Goal: Task Accomplishment & Management: Manage account settings

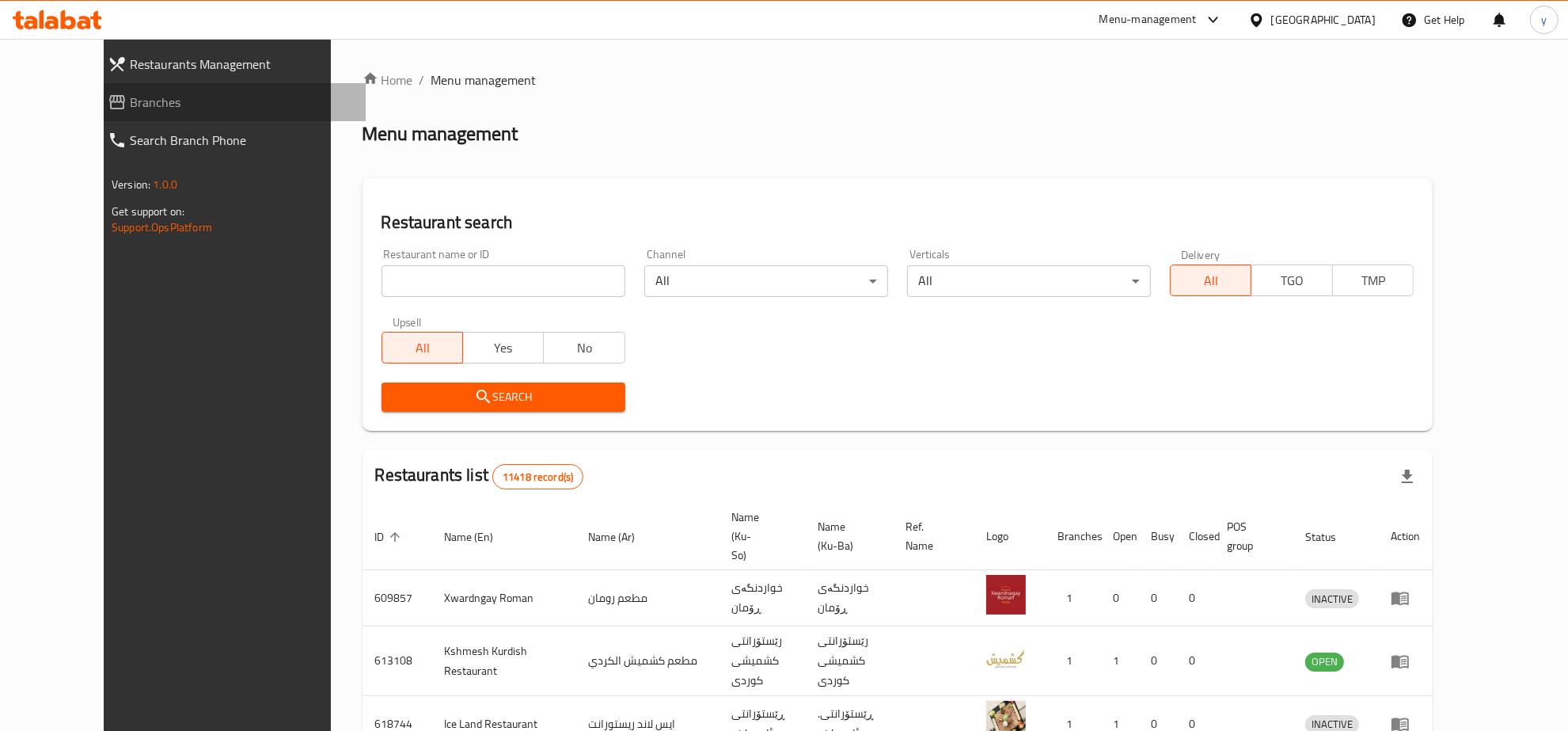
click at [172, 113] on link "Branches" at bounding box center [230, 102] width 271 height 38
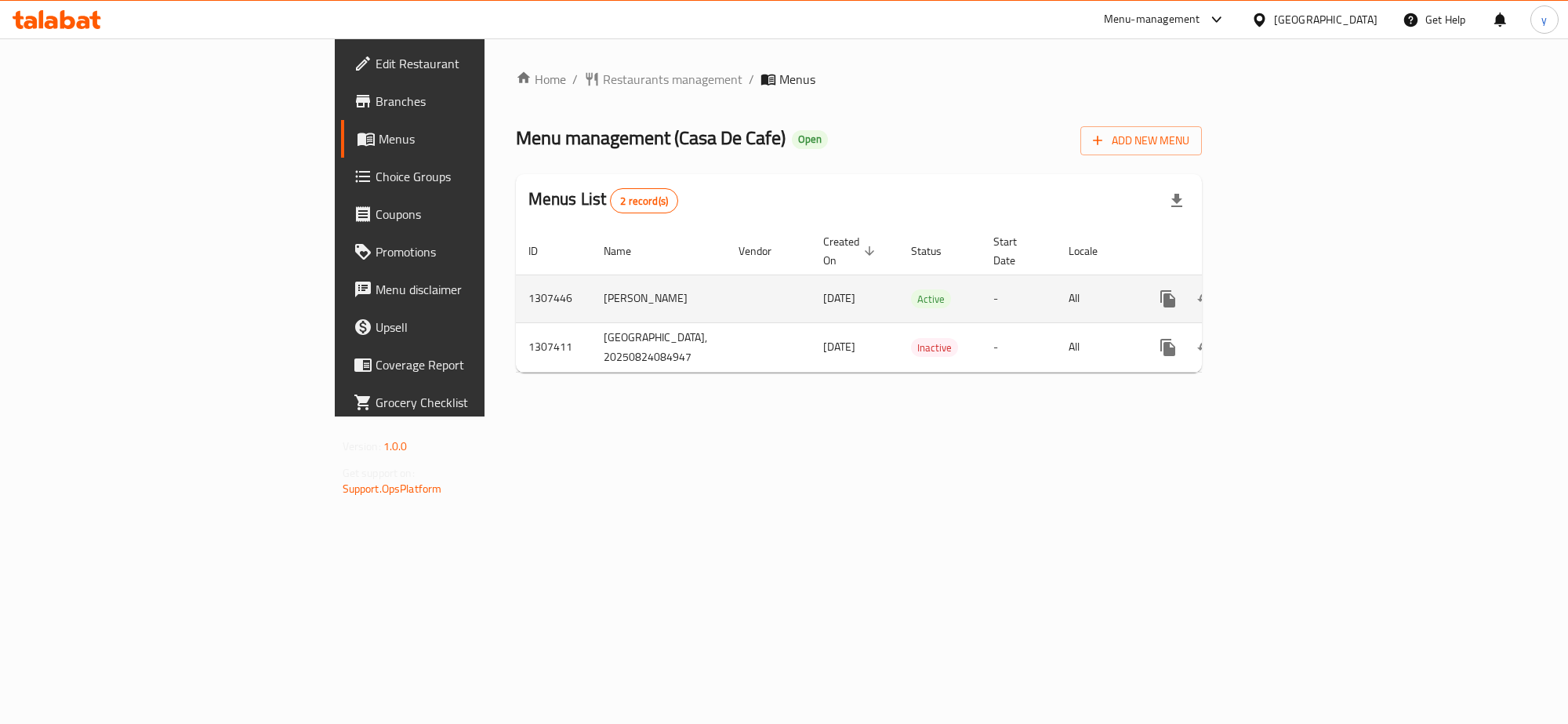
click at [1300, 299] on div "enhanced table" at bounding box center [1224, 299] width 150 height 38
click at [1300, 298] on div "enhanced table" at bounding box center [1224, 299] width 150 height 38
click at [1313, 284] on td "enhanced table" at bounding box center [1224, 298] width 175 height 48
click at [1300, 284] on link "enhanced table" at bounding box center [1281, 299] width 38 height 38
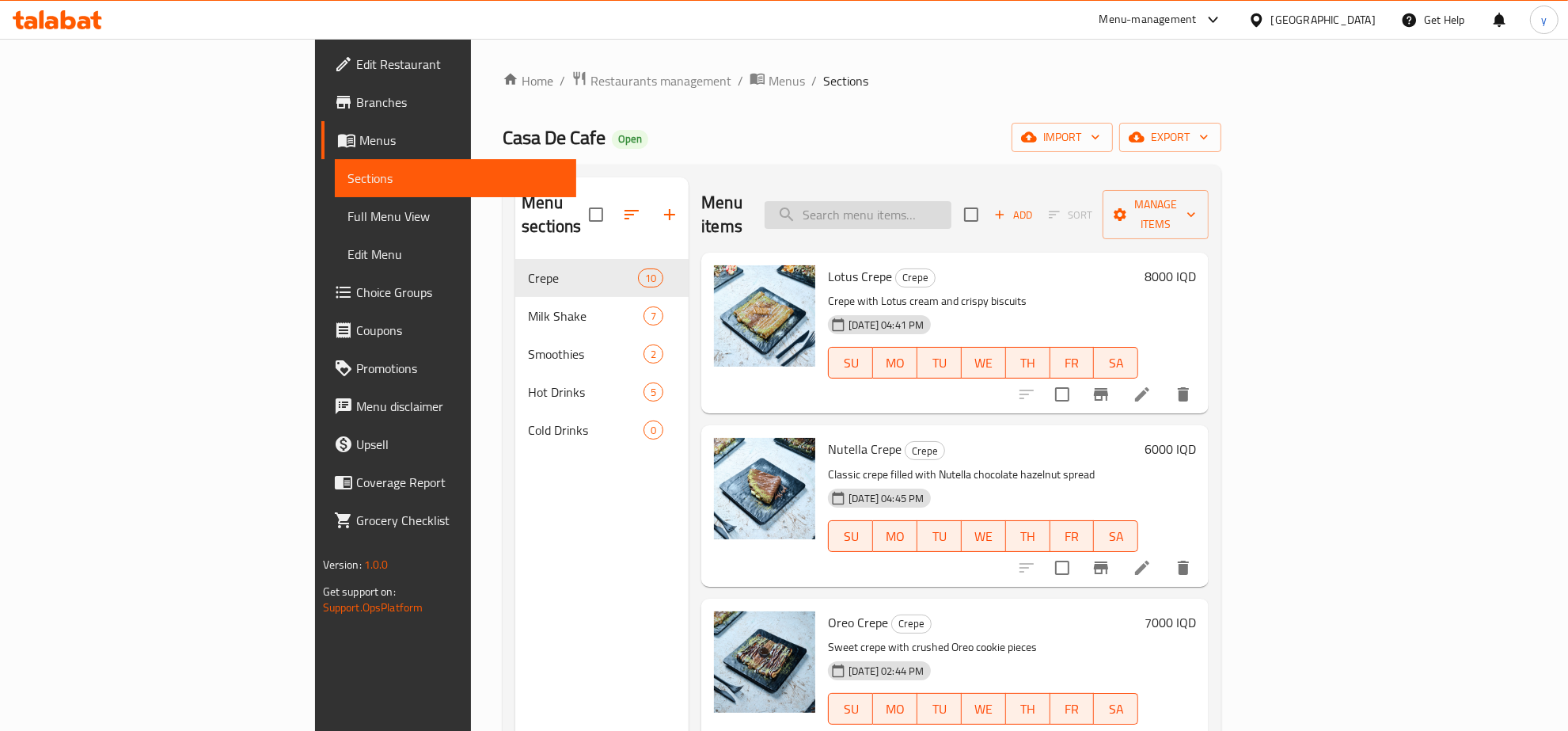
click at [952, 213] on input "search" at bounding box center [858, 215] width 187 height 28
paste input "Casa De Cafe Crepe"
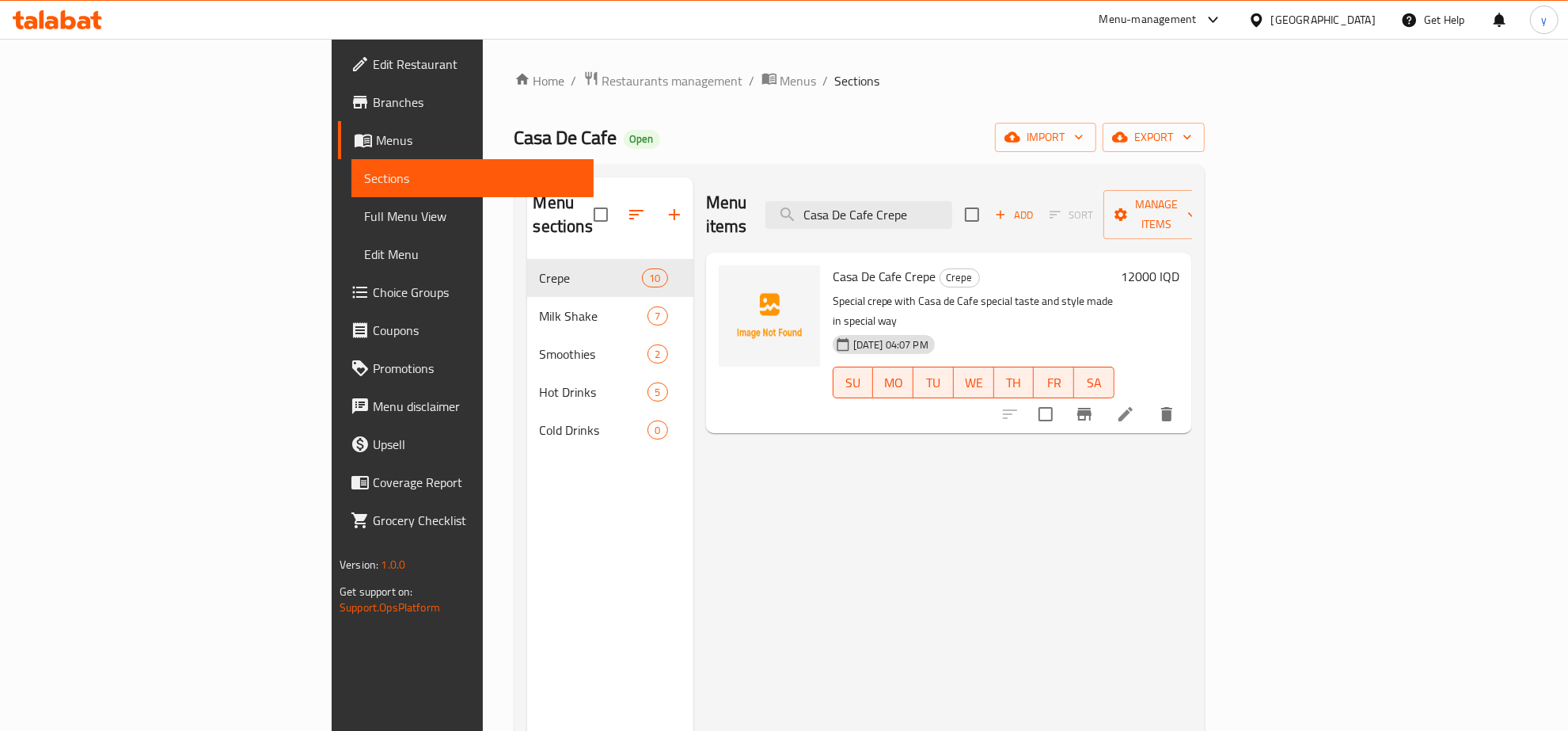
type input "Casa De Cafe Crepe"
click at [364, 207] on span "Full Menu View" at bounding box center [472, 216] width 217 height 19
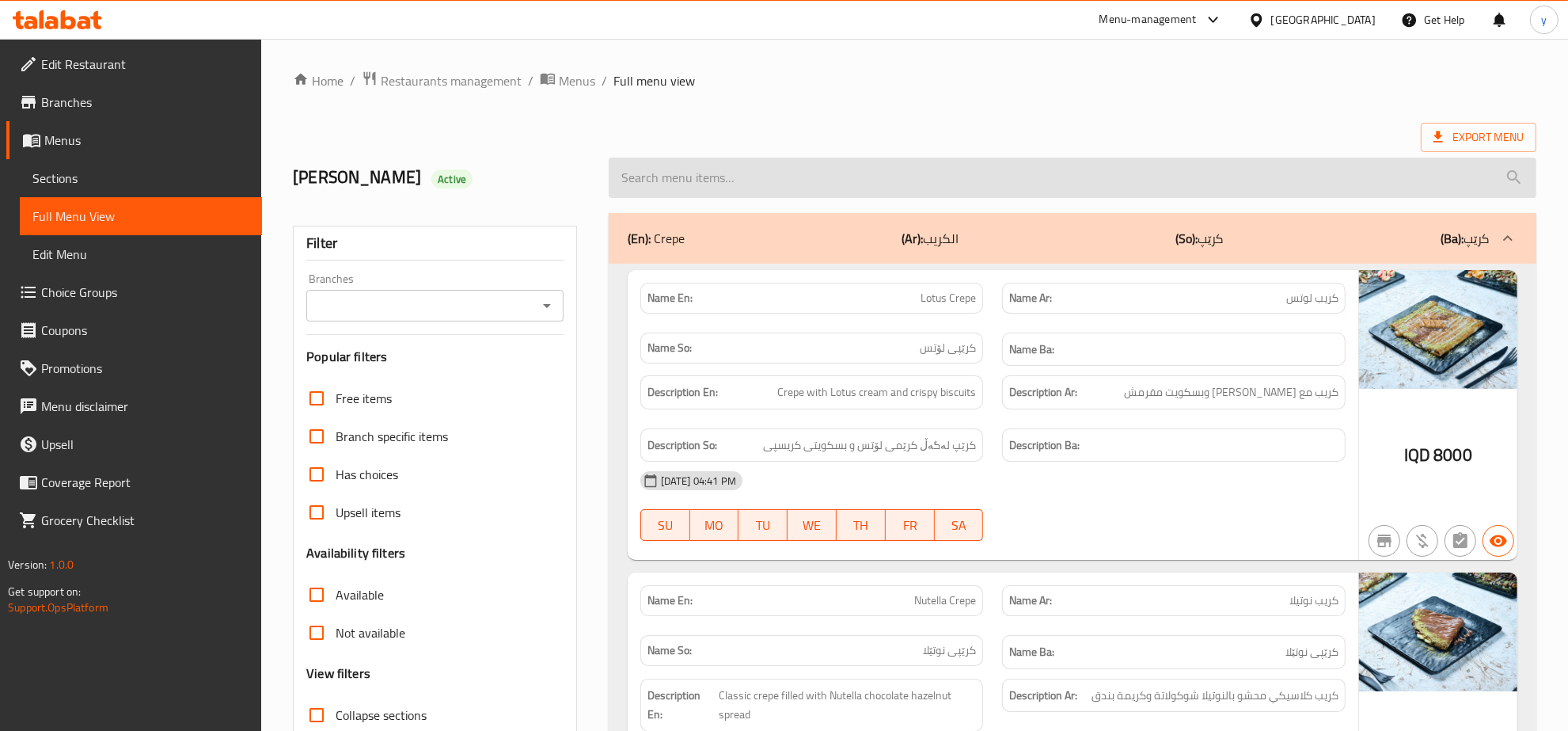
click at [774, 187] on input "search" at bounding box center [1073, 177] width 928 height 40
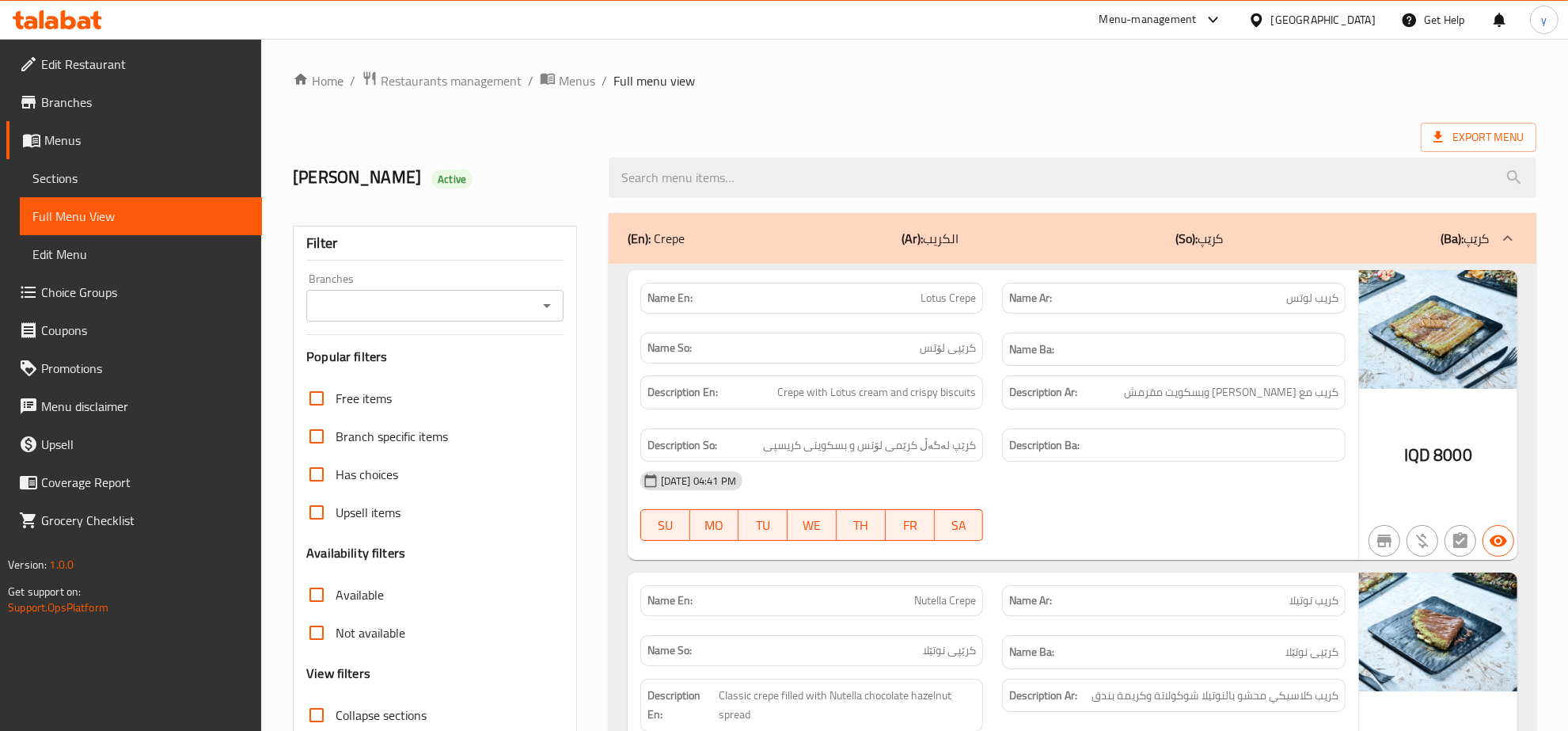
paste input "Casa De Cafe Crepe"
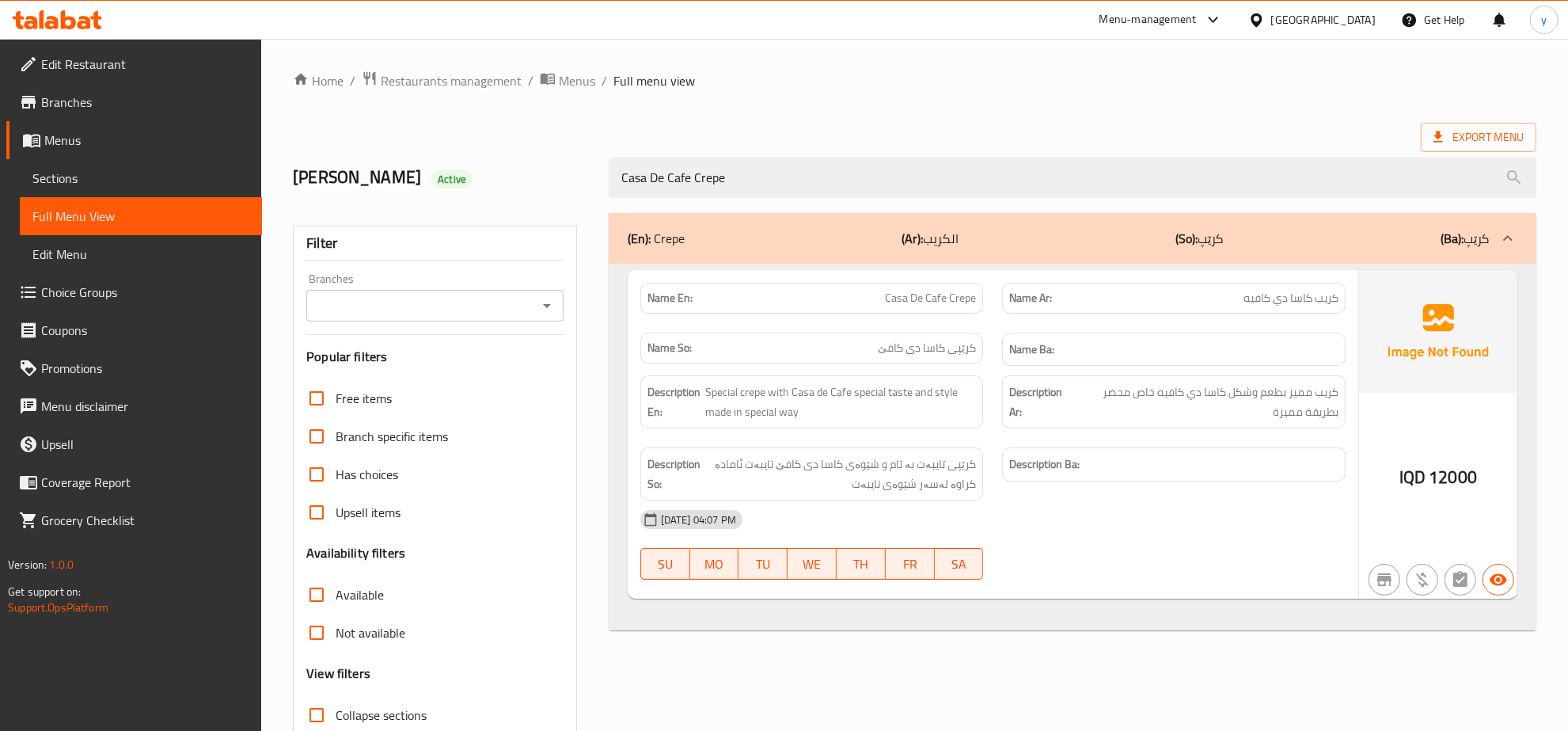
click at [555, 293] on div "Branches" at bounding box center [435, 306] width 257 height 31
type input "Casa De Cafe Crepe"
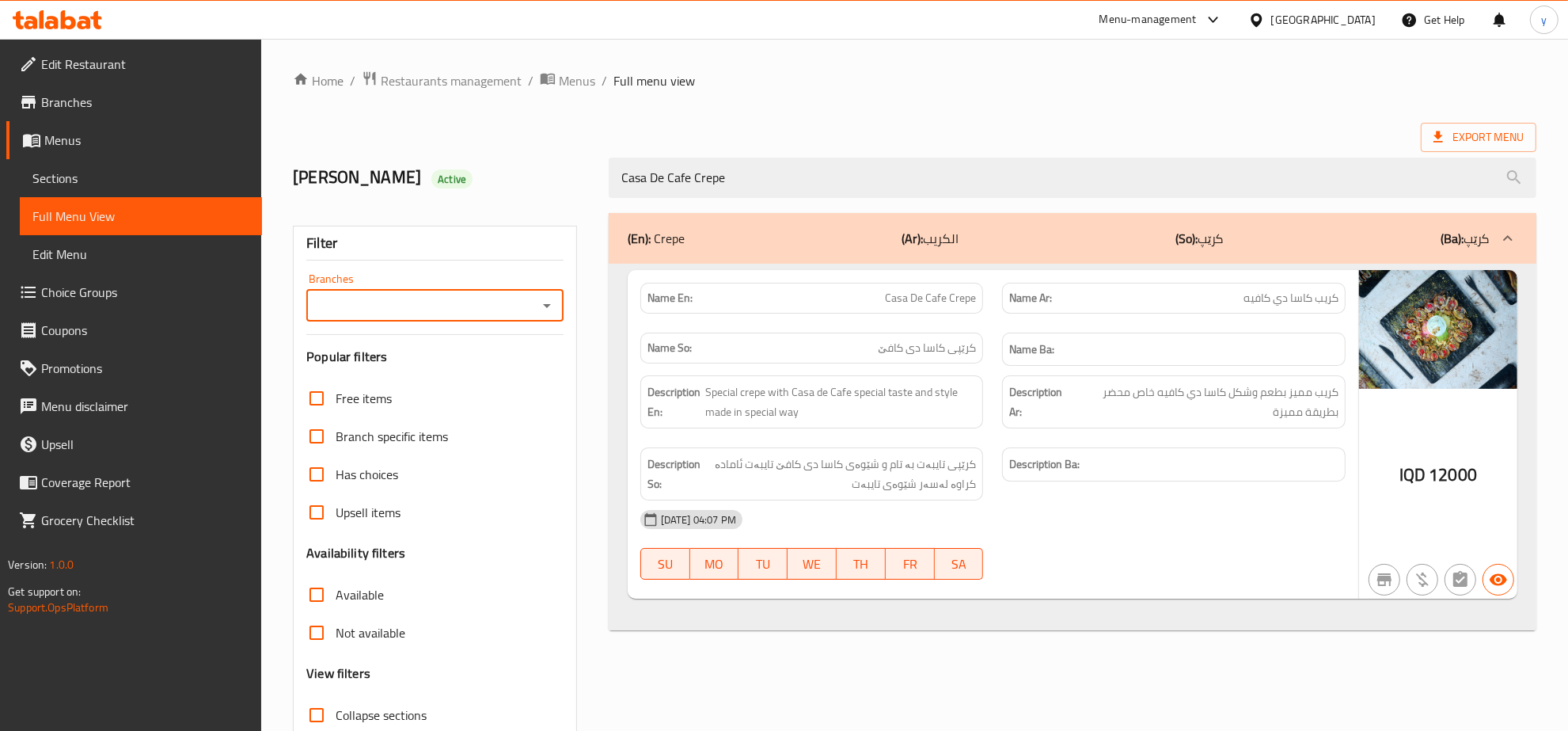
click at [553, 303] on icon "Open" at bounding box center [546, 305] width 19 height 19
drag, startPoint x: 461, startPoint y: 354, endPoint x: 464, endPoint y: 370, distance: 16.3
click at [464, 370] on ul "All Casa De Cafe, Vital City" at bounding box center [435, 370] width 256 height 89
click at [464, 370] on li "Casa De Cafe, Vital City" at bounding box center [435, 384] width 256 height 48
type input "Casa De Cafe, Vital City"
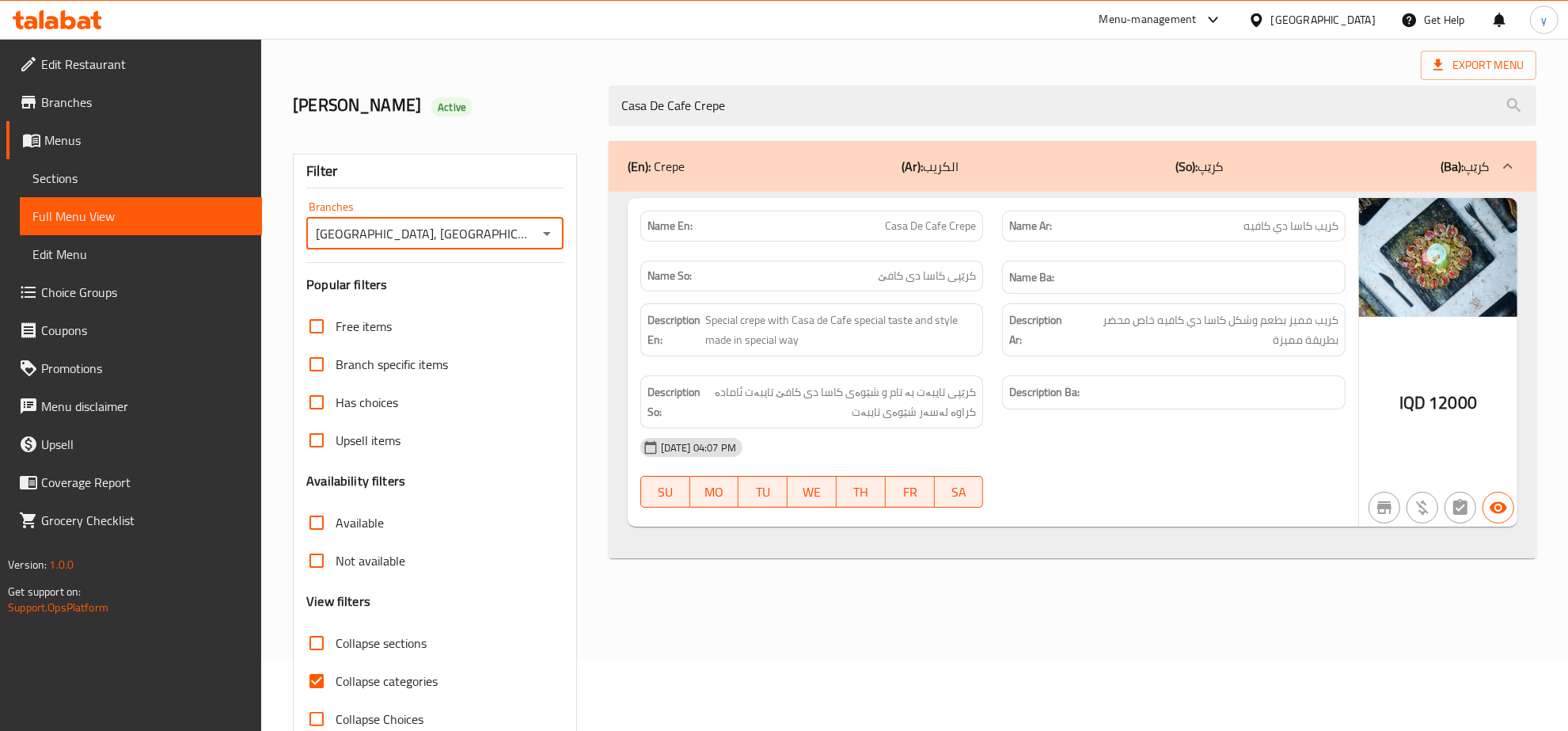
scroll to position [111, 0]
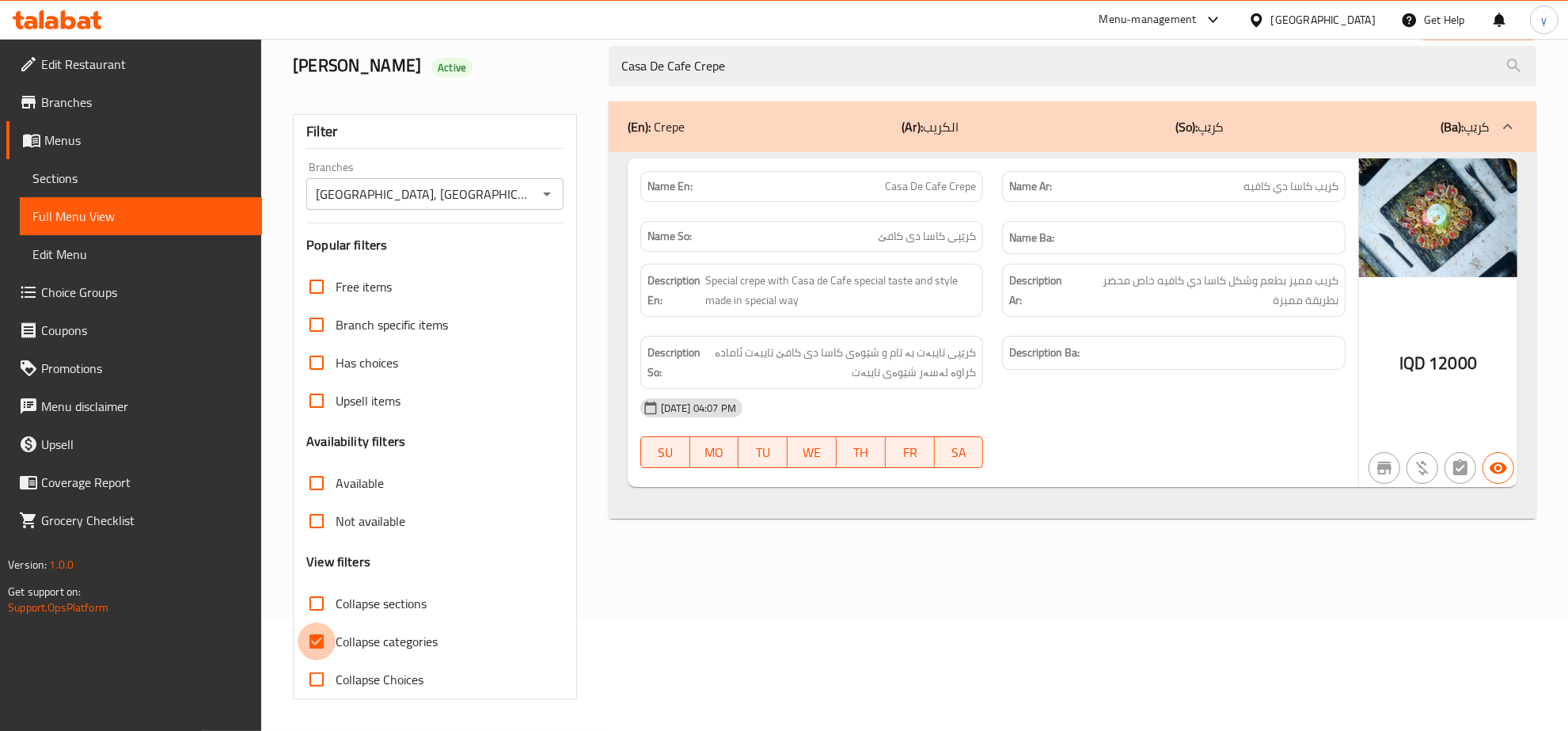
click at [321, 642] on input "Collapse categories" at bounding box center [316, 641] width 38 height 38
checkbox input "false"
click at [185, 184] on span "Sections" at bounding box center [140, 178] width 217 height 19
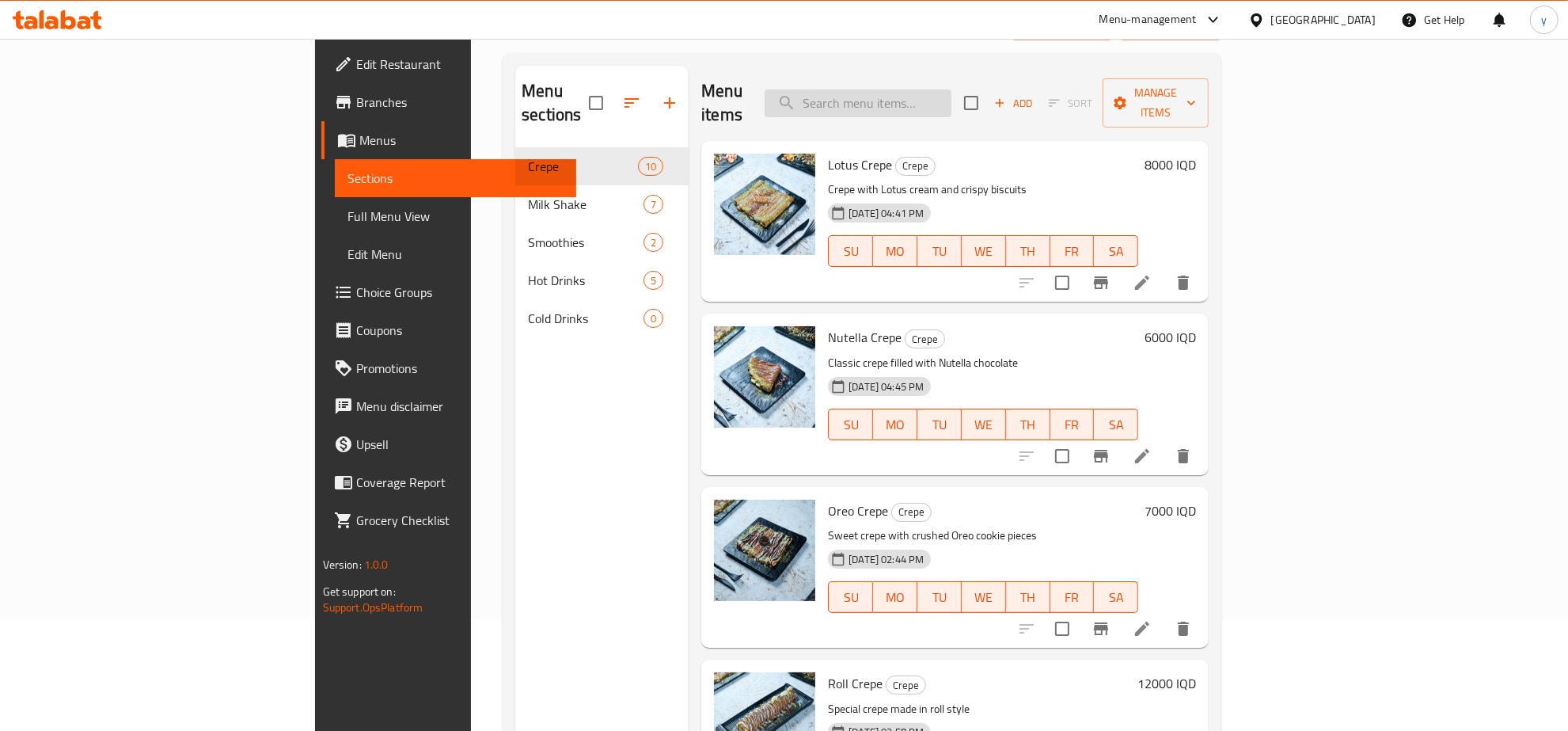
click at [952, 90] on input "search" at bounding box center [858, 104] width 187 height 28
paste input "Banana Chocolate"
type input "Banana Chocolate"
click at [939, 198] on div "28-08-2025 04:41 PM SU MO TU WE TH FR SA" at bounding box center [983, 240] width 323 height 86
click at [952, 104] on input "Banana Chocolate" at bounding box center [858, 104] width 187 height 28
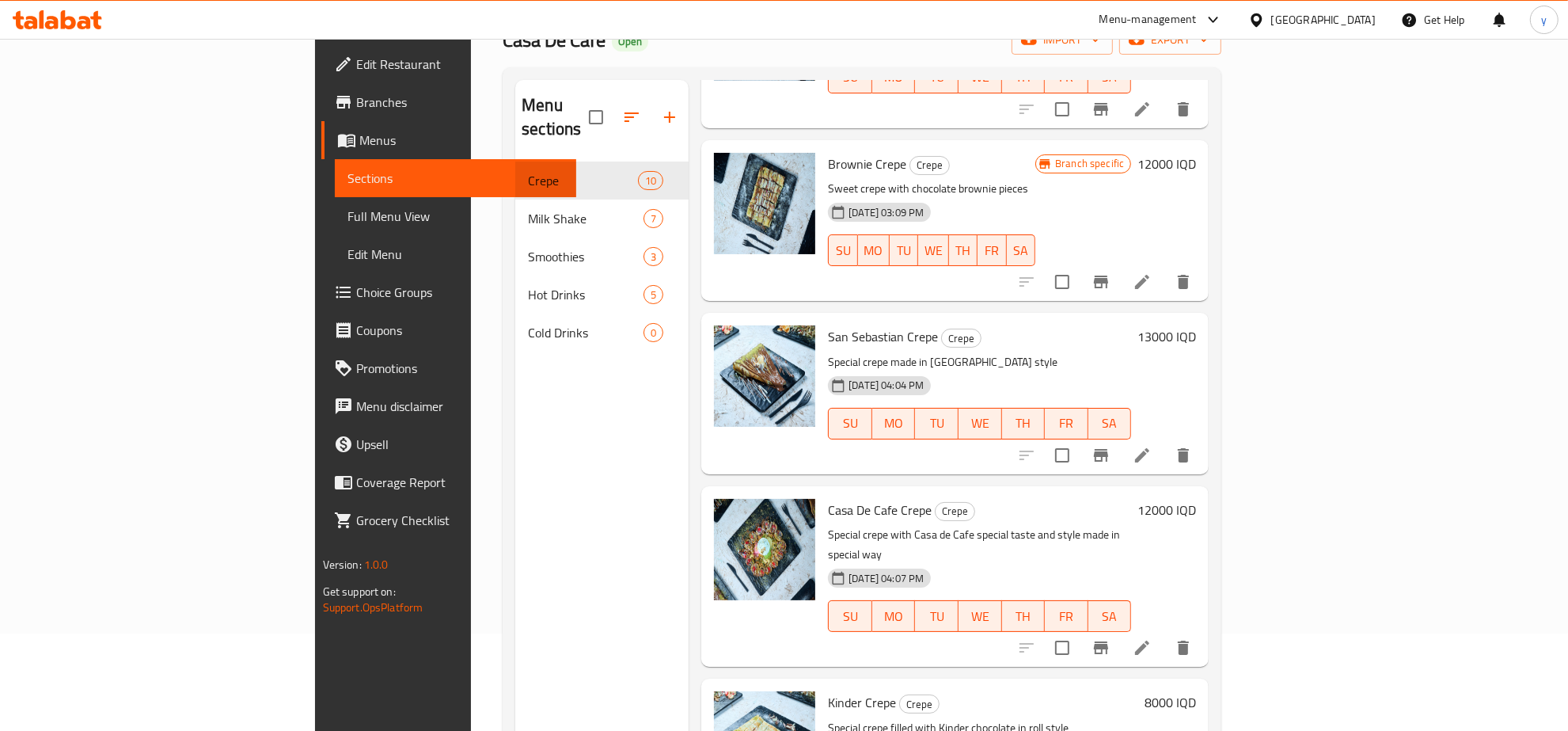
scroll to position [57, 0]
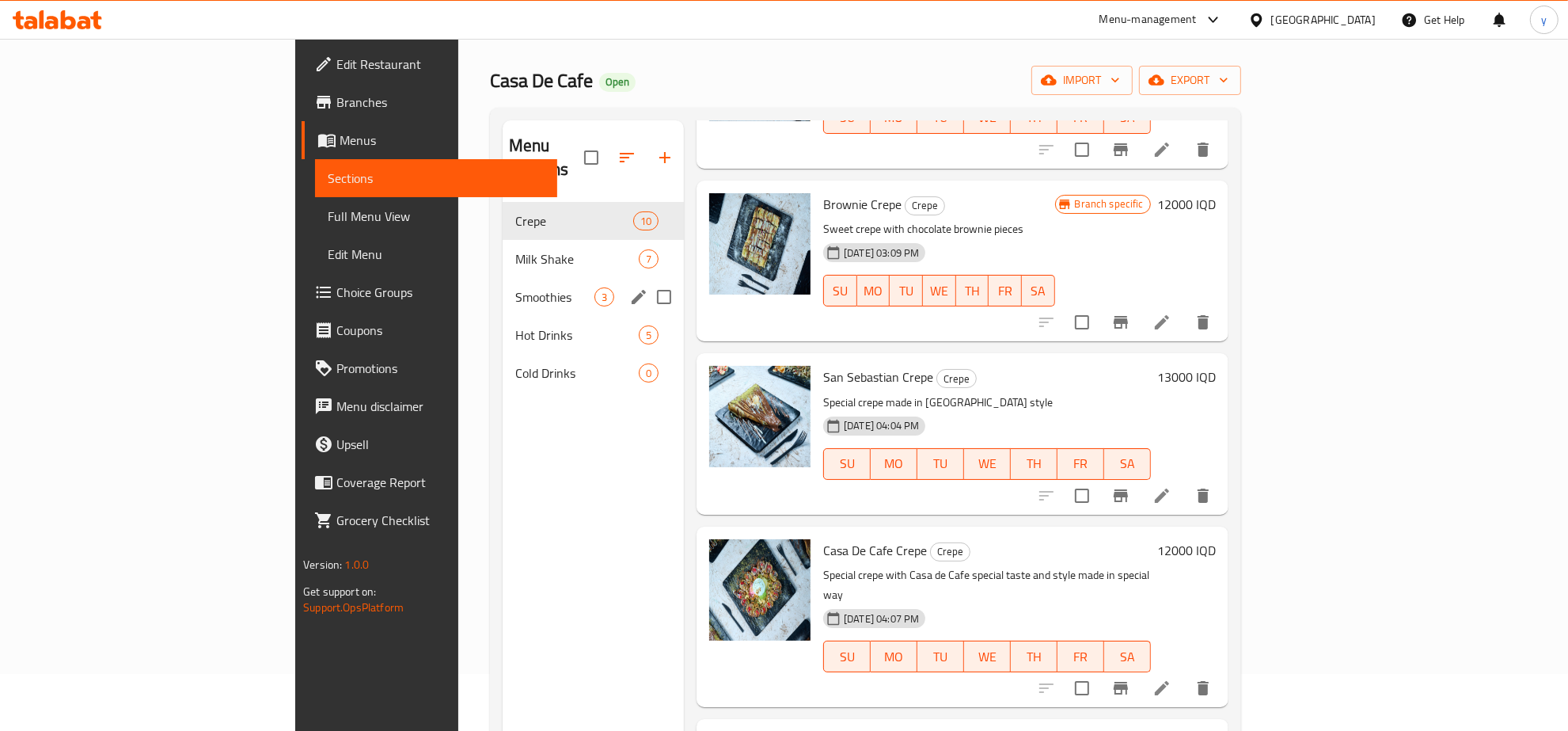
click at [515, 288] on span "Smoothies" at bounding box center [555, 297] width 79 height 19
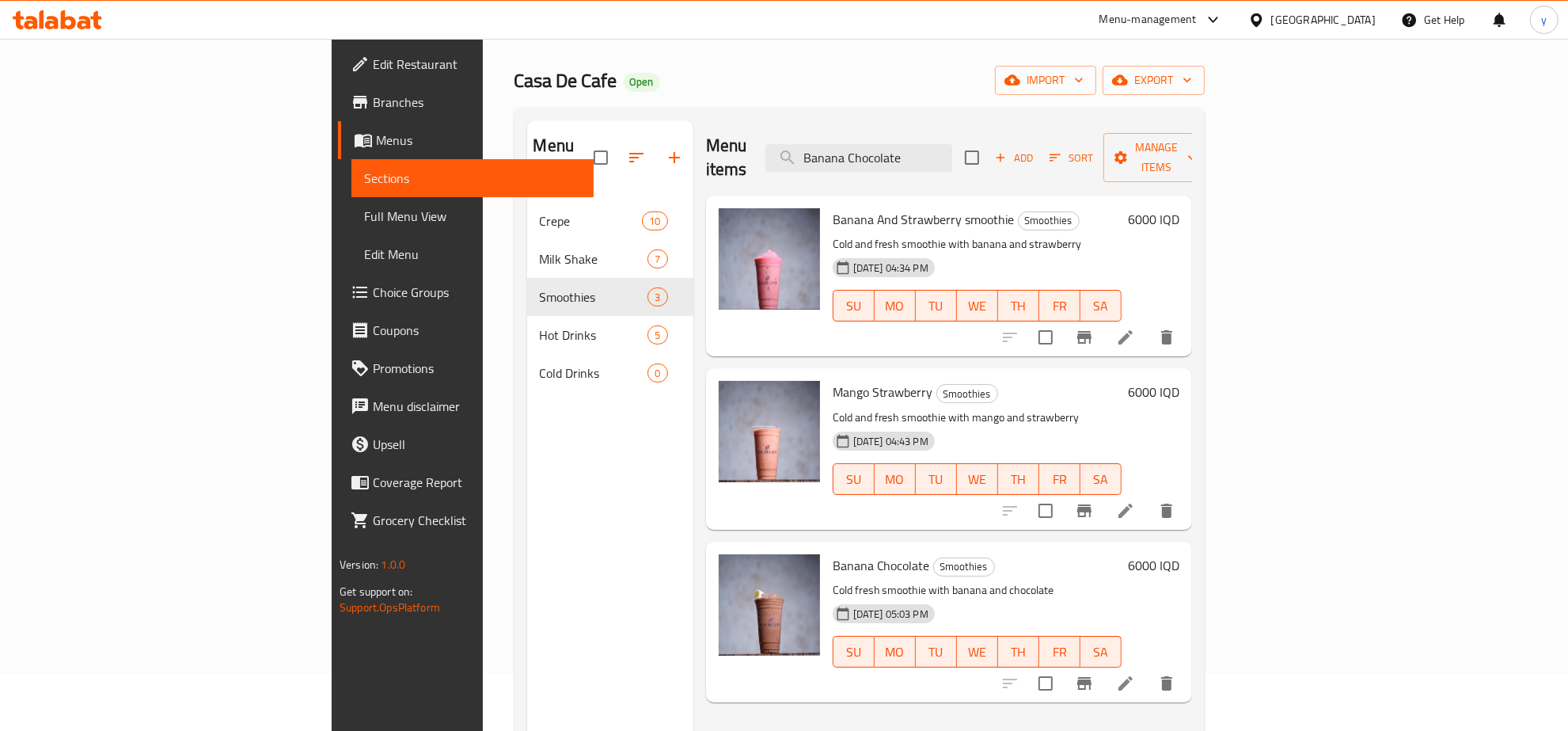
click at [1148, 669] on li at bounding box center [1126, 683] width 44 height 29
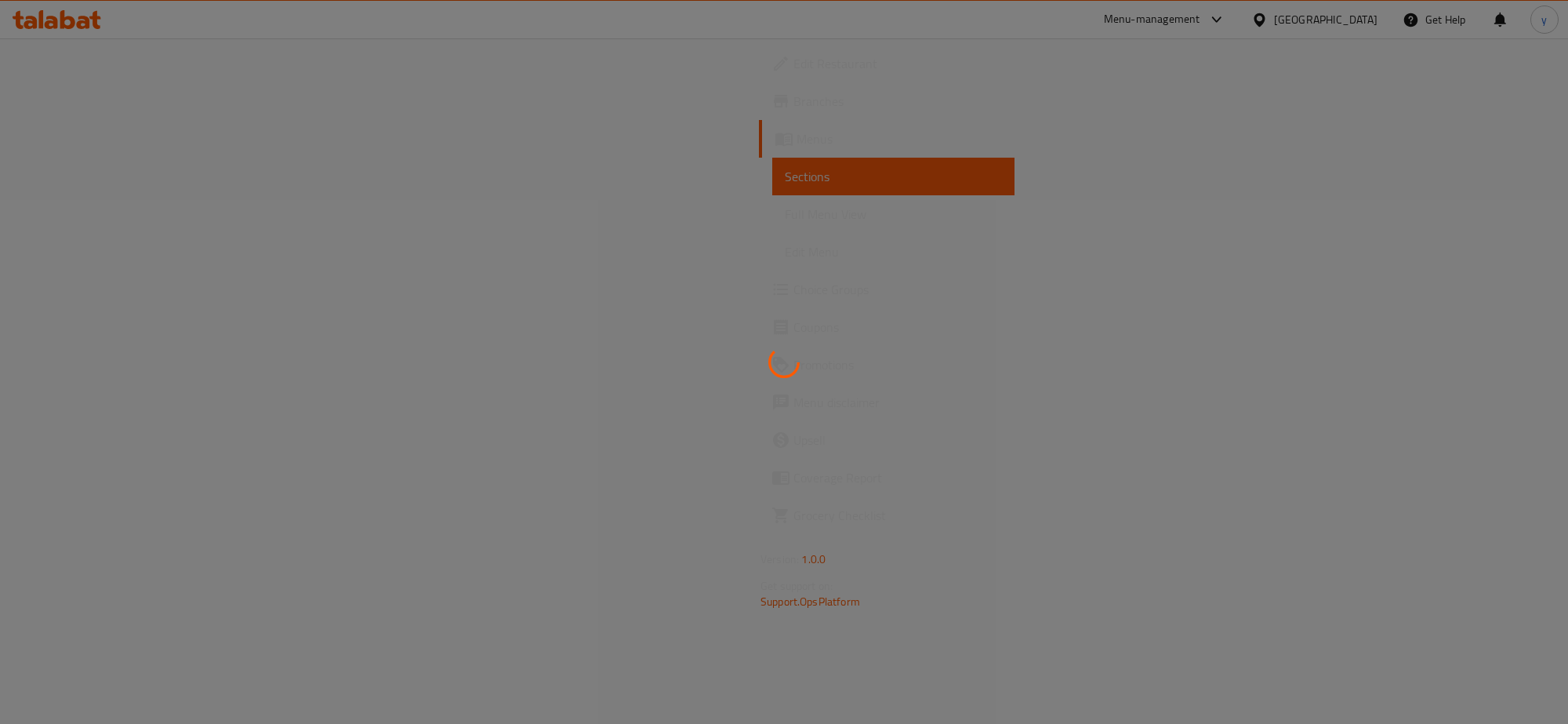
click at [1463, 652] on div at bounding box center [784, 362] width 1568 height 724
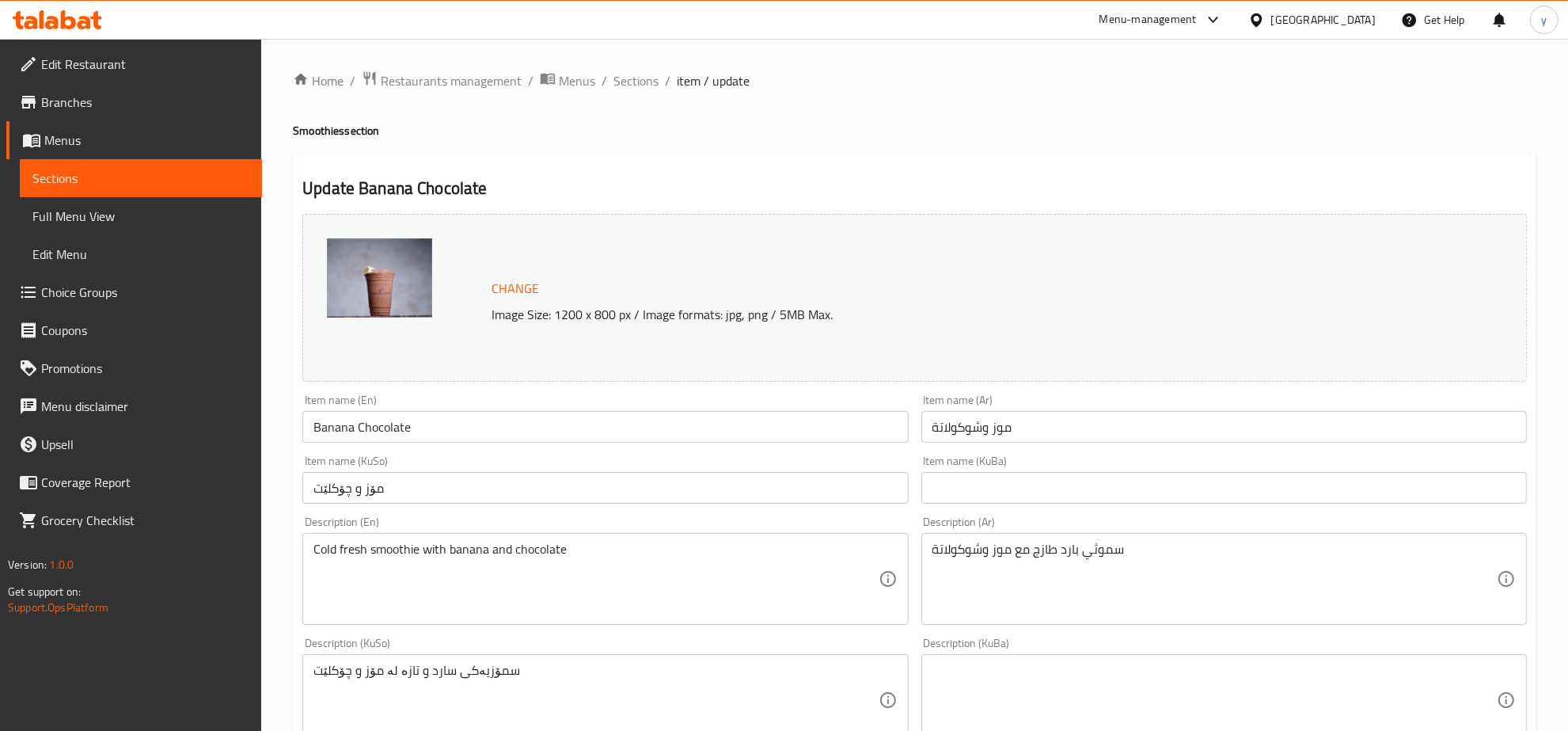
click at [773, 488] on input "مۆز و چۆکلێت" at bounding box center [605, 488] width 606 height 31
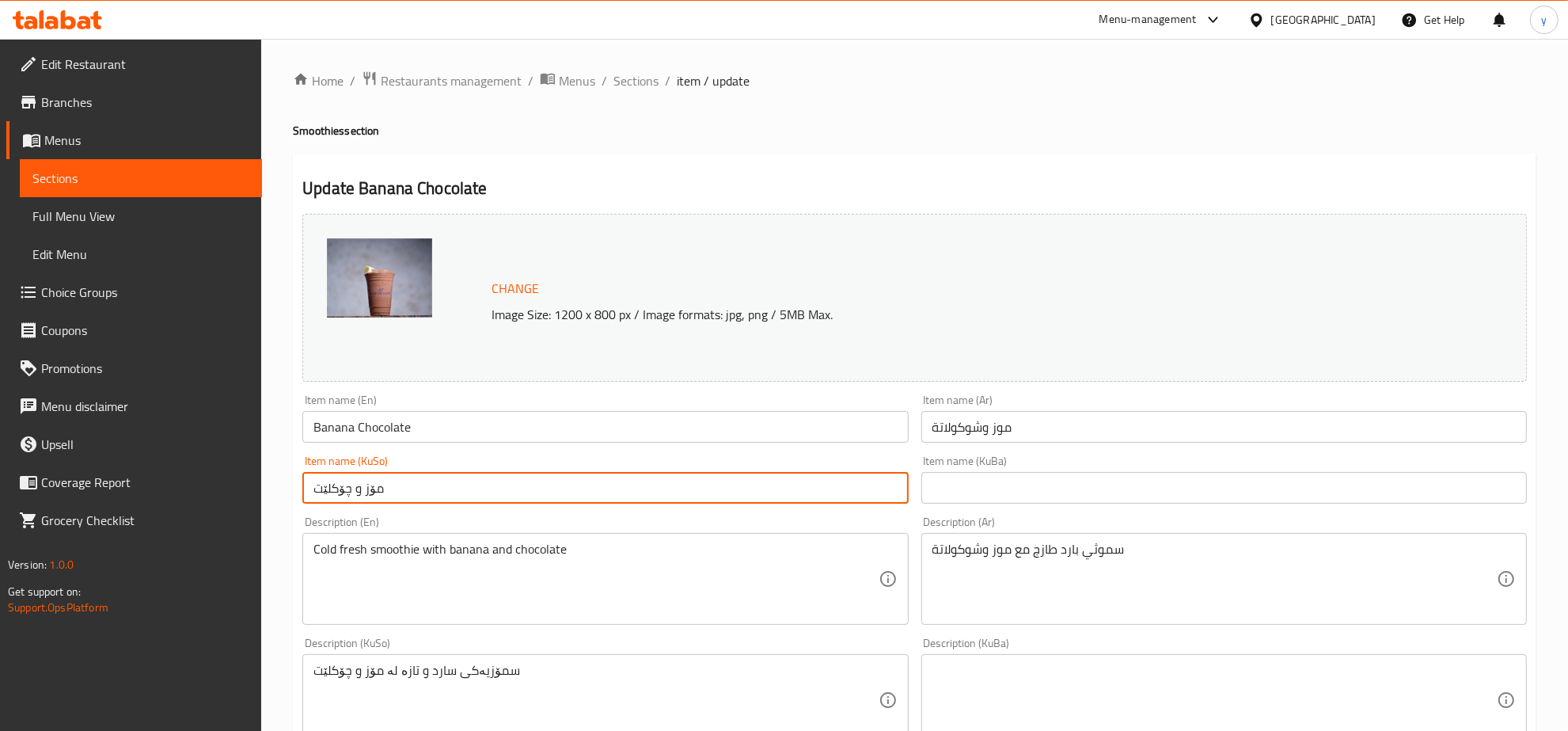
click at [773, 488] on input "مۆز و چۆکلێت" at bounding box center [605, 488] width 606 height 31
type input "مۆز و چوکولاتە"
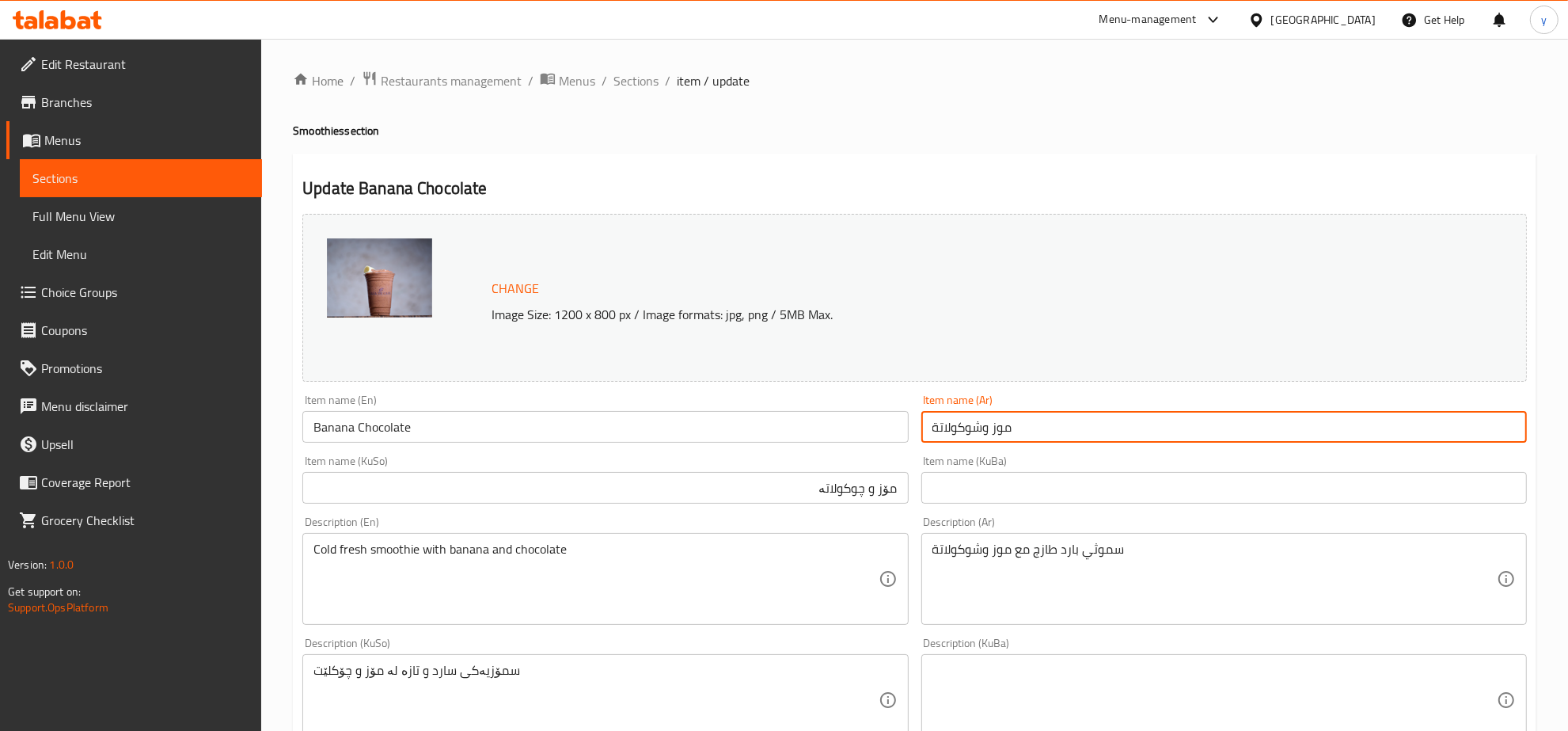
click at [1053, 426] on input "موز وشوكولاتة" at bounding box center [1224, 427] width 606 height 31
click at [505, 421] on input "Banana Chocolate" at bounding box center [605, 427] width 606 height 31
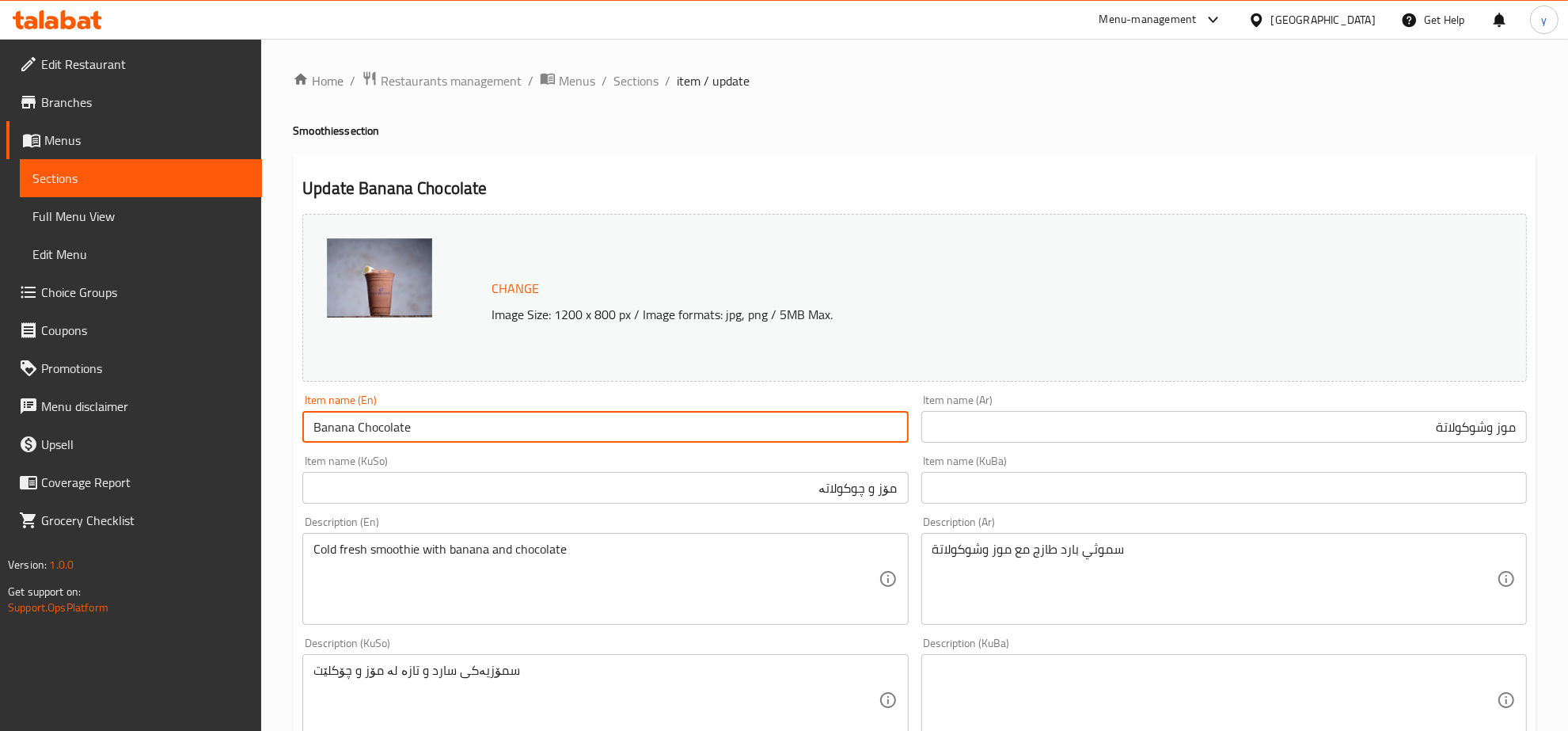
click at [505, 421] on input "Banana Chocolate" at bounding box center [605, 427] width 606 height 31
click at [366, 433] on input "Banana Chocolate" at bounding box center [605, 427] width 606 height 31
click at [358, 425] on input "Banana Chocolate" at bounding box center [605, 427] width 606 height 31
type input "Banana Chocolate"
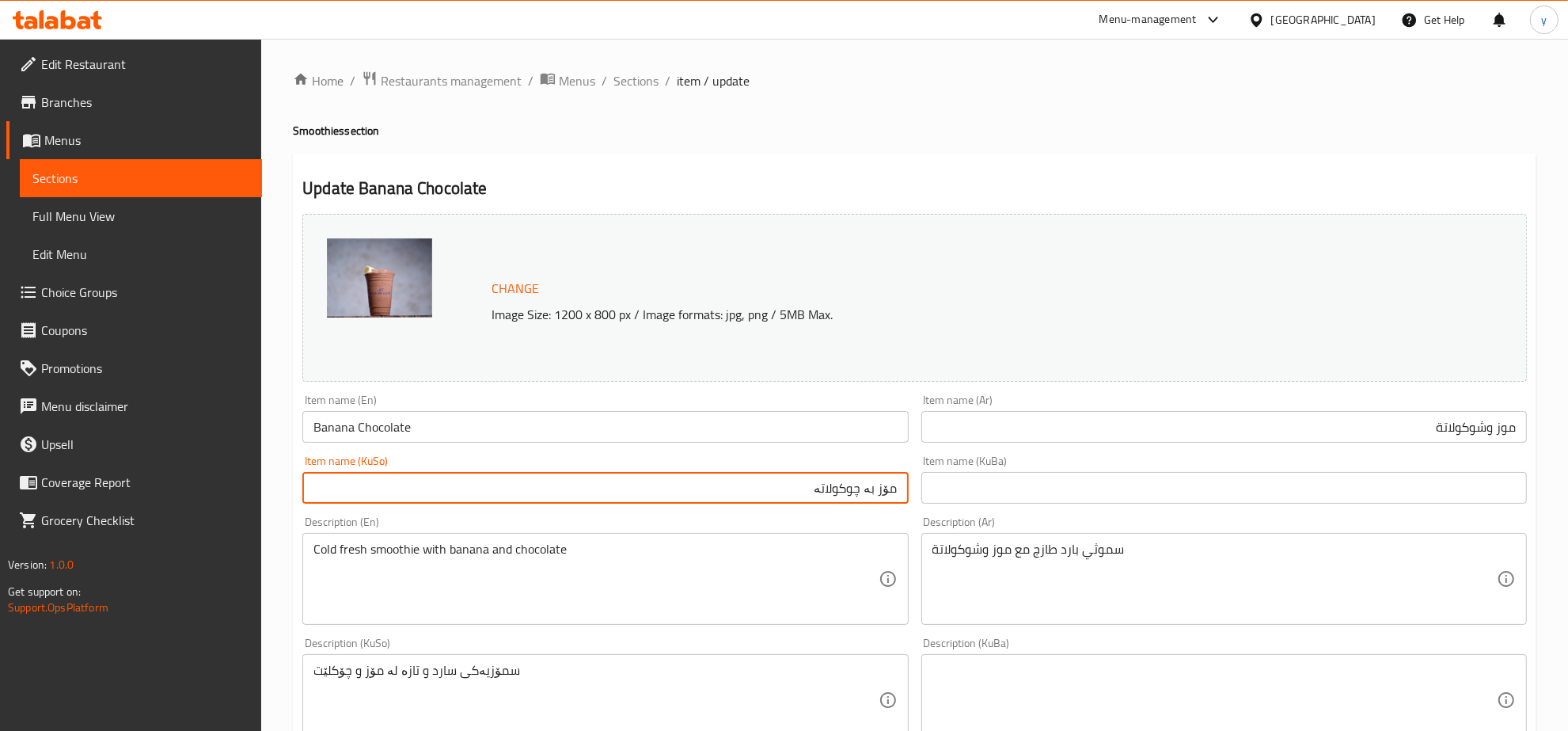
type input "مۆز بە چوکولاتە"
click at [1187, 418] on input "موز وشوكولاتة" at bounding box center [1224, 427] width 606 height 31
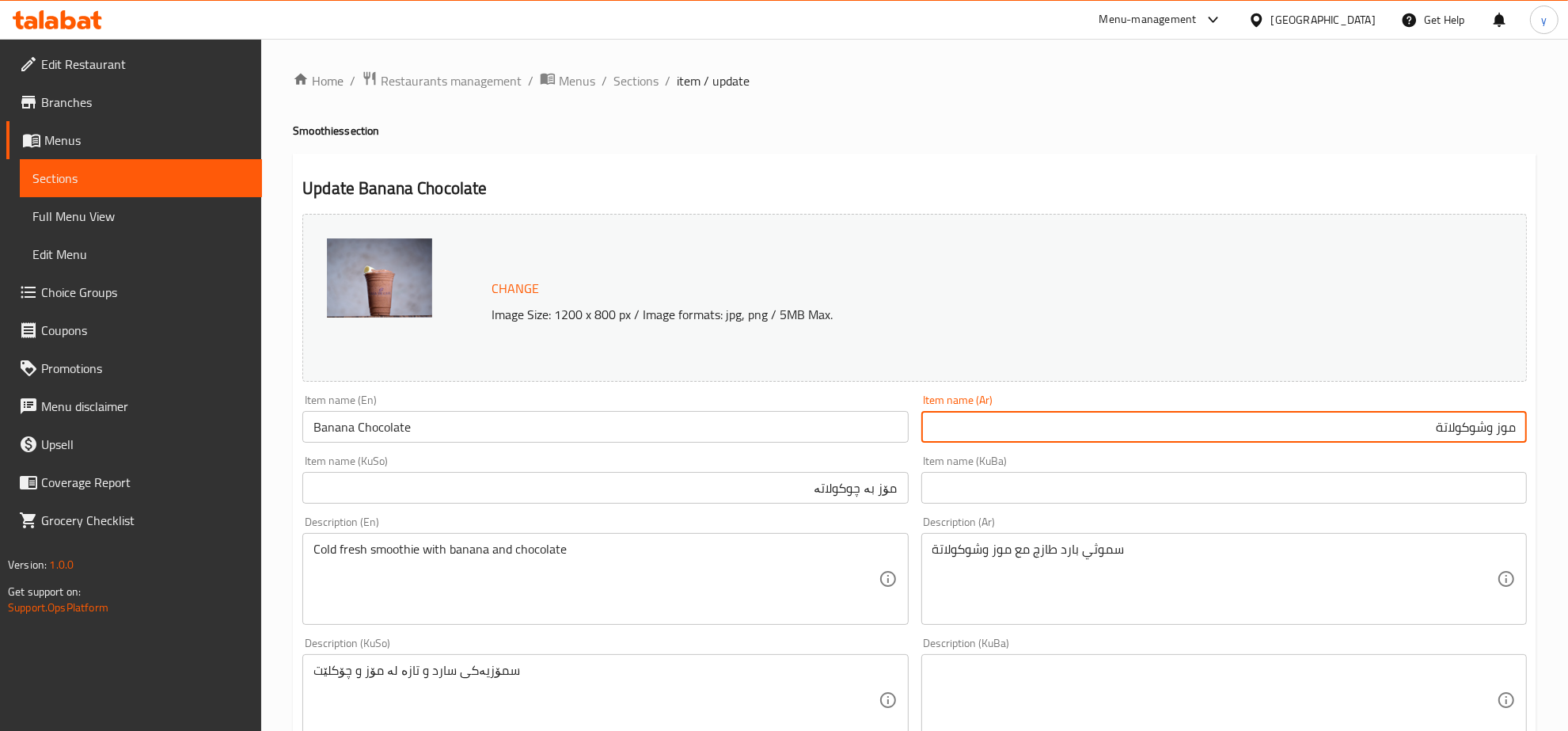
click at [1488, 429] on input "موز وشوكولاتة" at bounding box center [1224, 427] width 606 height 31
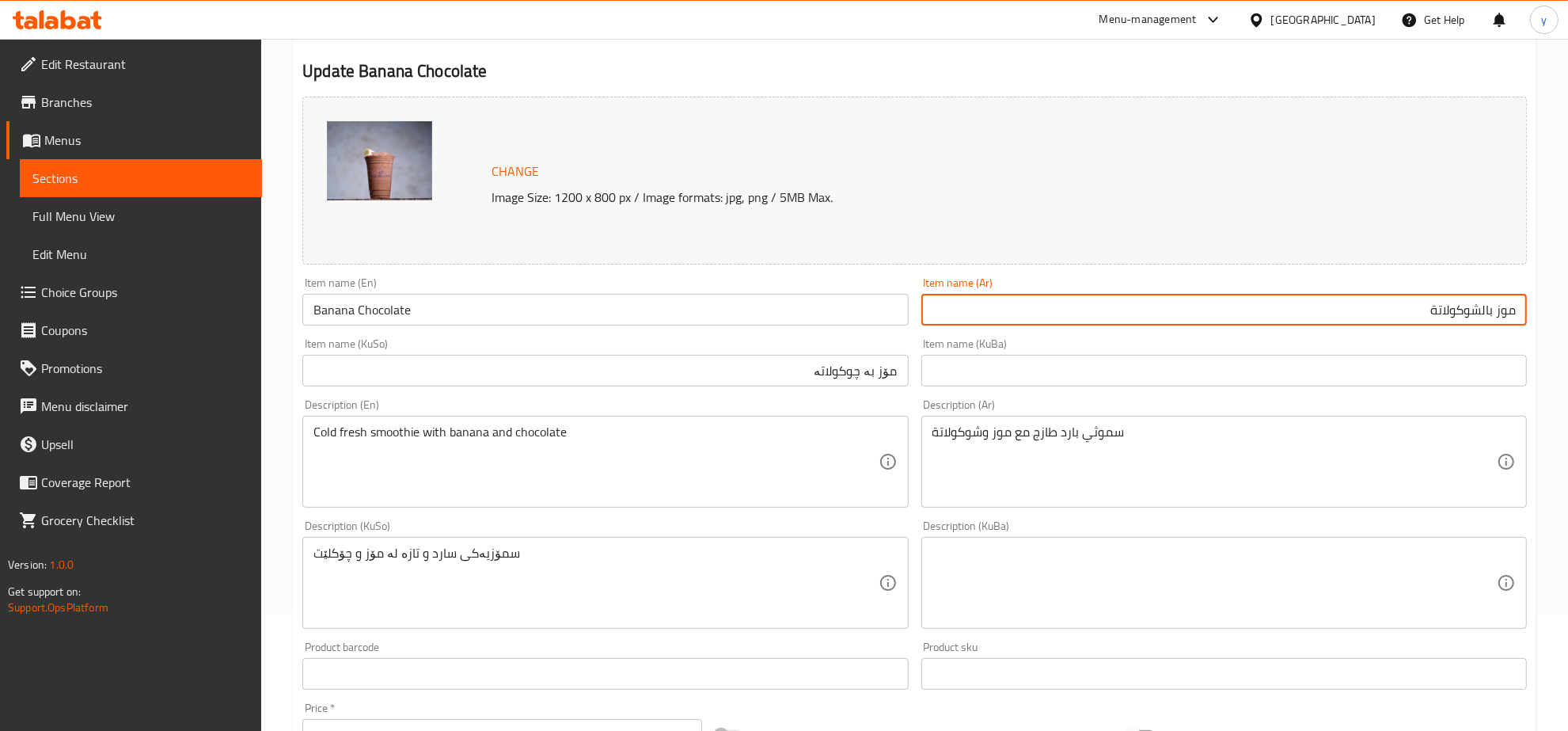
scroll to position [165, 0]
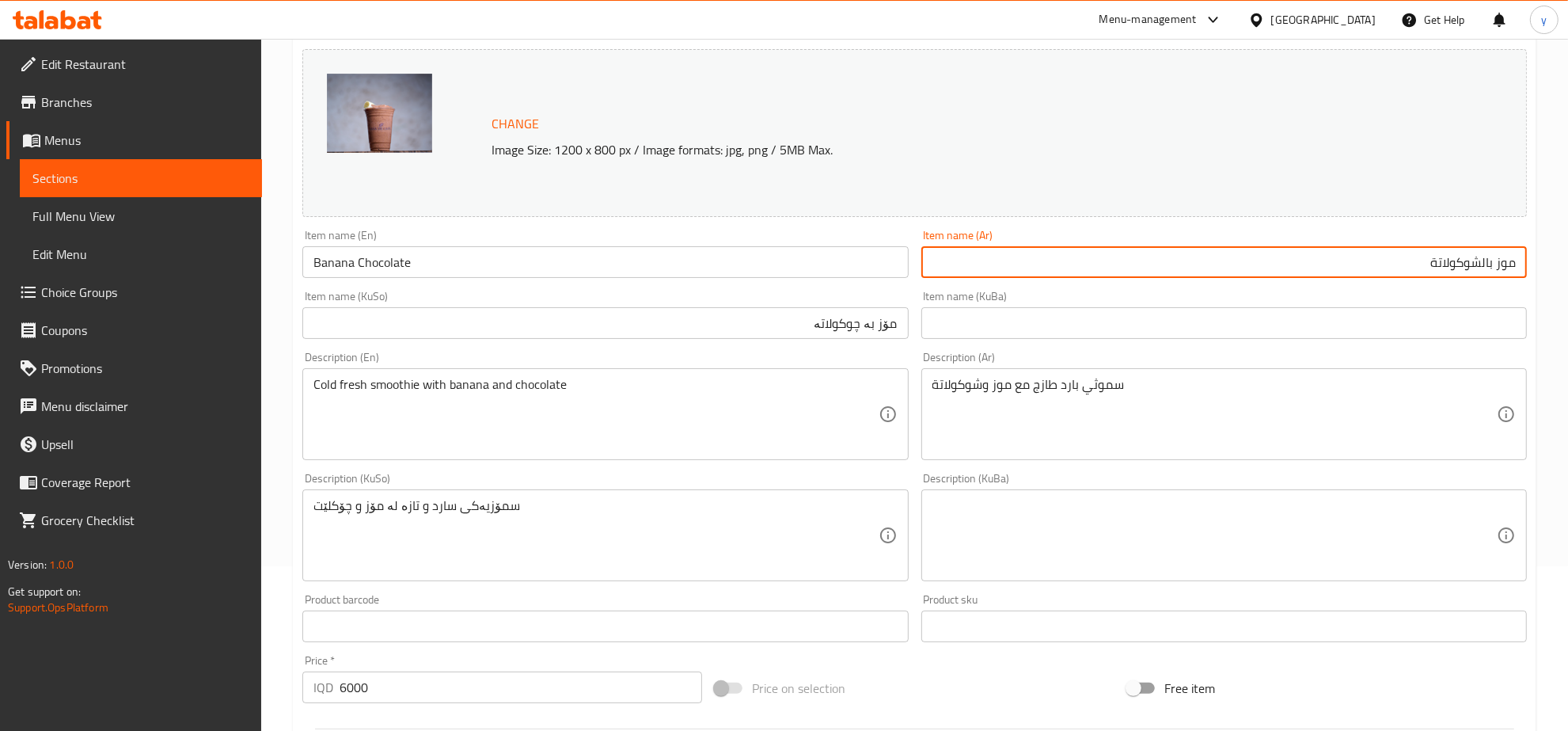
type input "موز بالشوكولاتة"
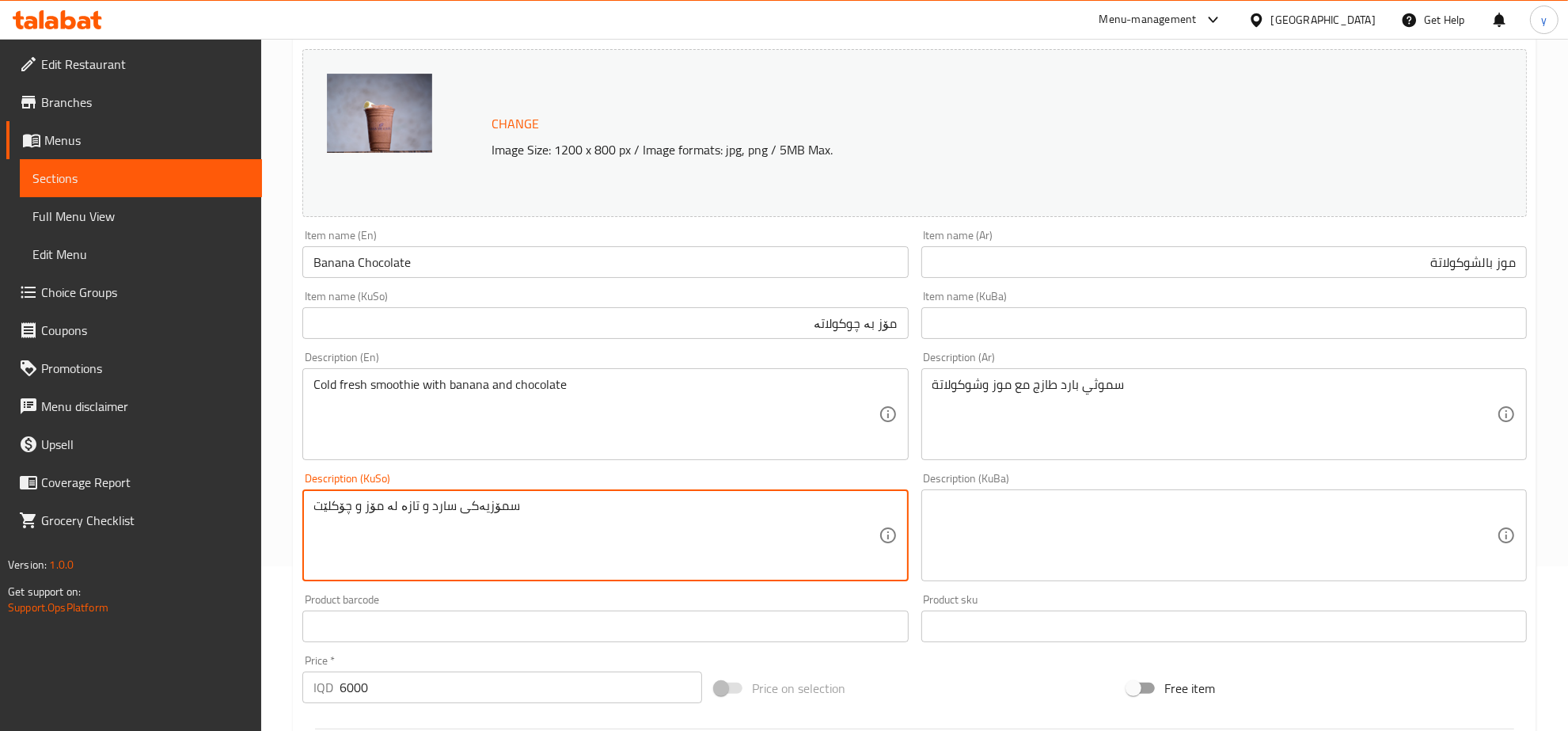
click at [706, 514] on textarea "سمۆزیەکی سارد و تازە لە مۆز و چۆکلێت" at bounding box center [595, 535] width 564 height 75
click at [804, 507] on textarea "سموزی سارد و فرێش لەگەڵ مۆز و چوکولاتە" at bounding box center [595, 535] width 564 height 75
click at [793, 505] on textarea "سموزی سارد و فرێش لەگەڵ مۆز و چوکولاتە" at bounding box center [595, 535] width 564 height 75
click at [797, 505] on textarea "سموزی سارد و فرێش لەگەڵ مۆز و چوکولاتە" at bounding box center [595, 535] width 564 height 75
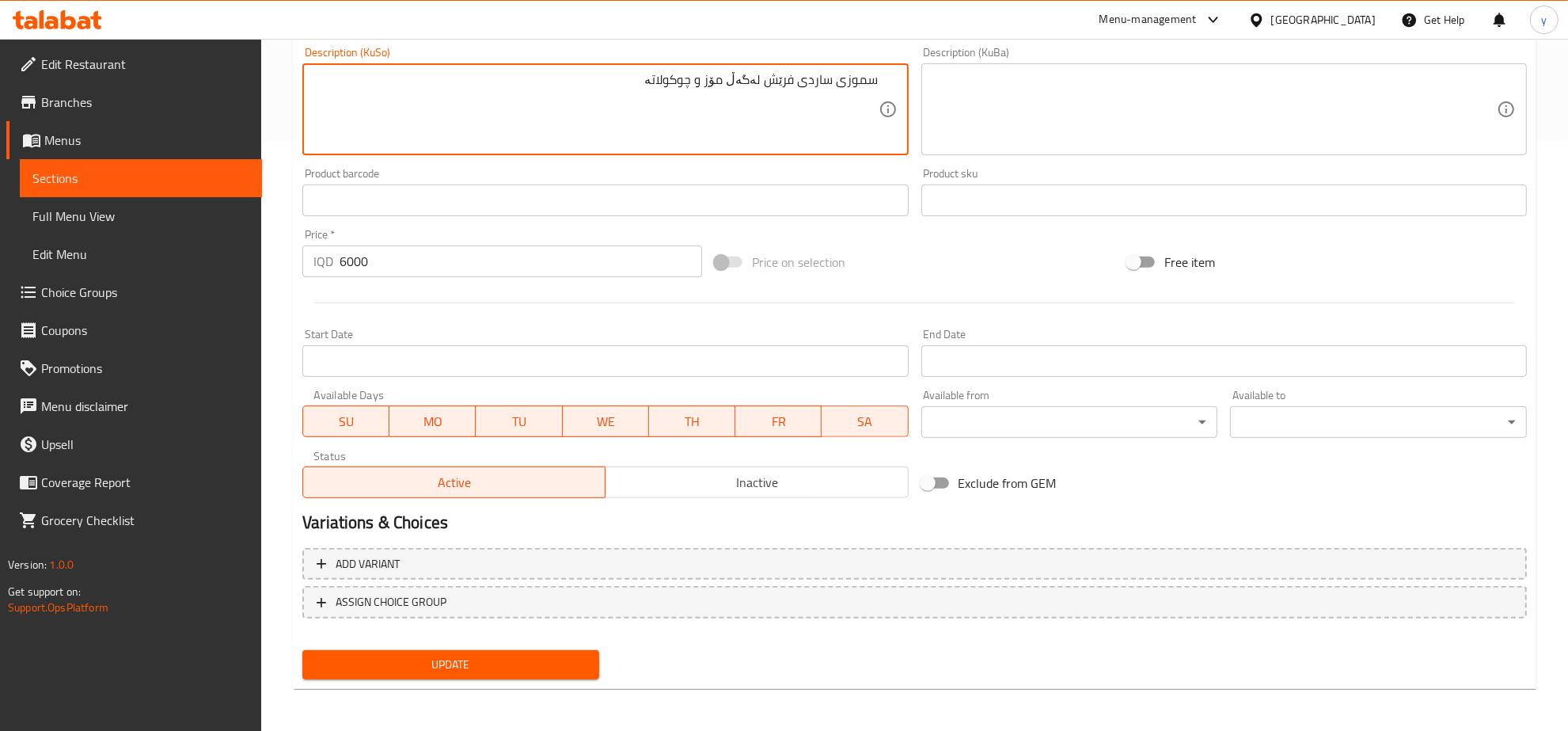
type textarea "سموزی ساردی فرێش لەگەڵ مۆز و چوکولاتە"
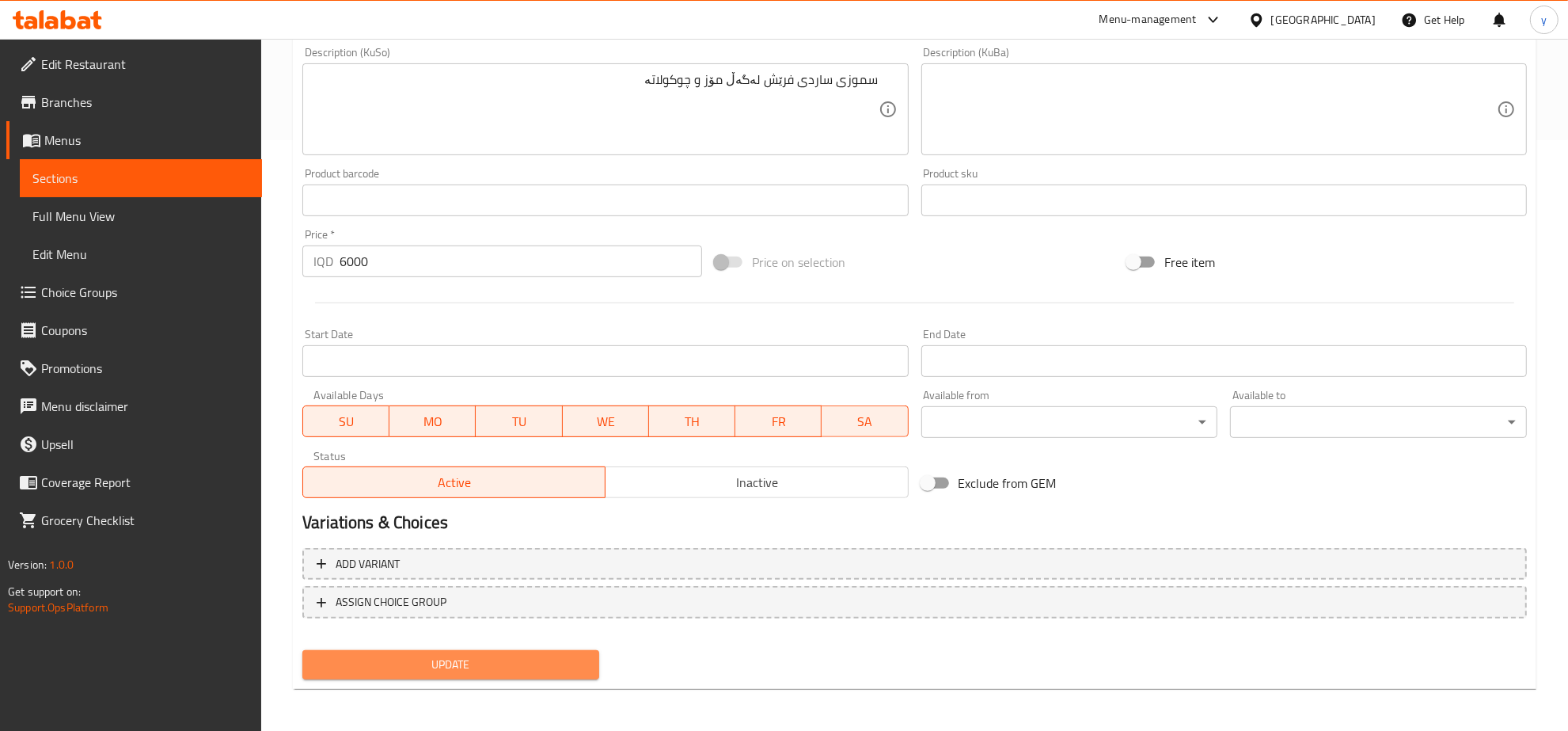
click at [494, 651] on button "Update" at bounding box center [451, 665] width 297 height 30
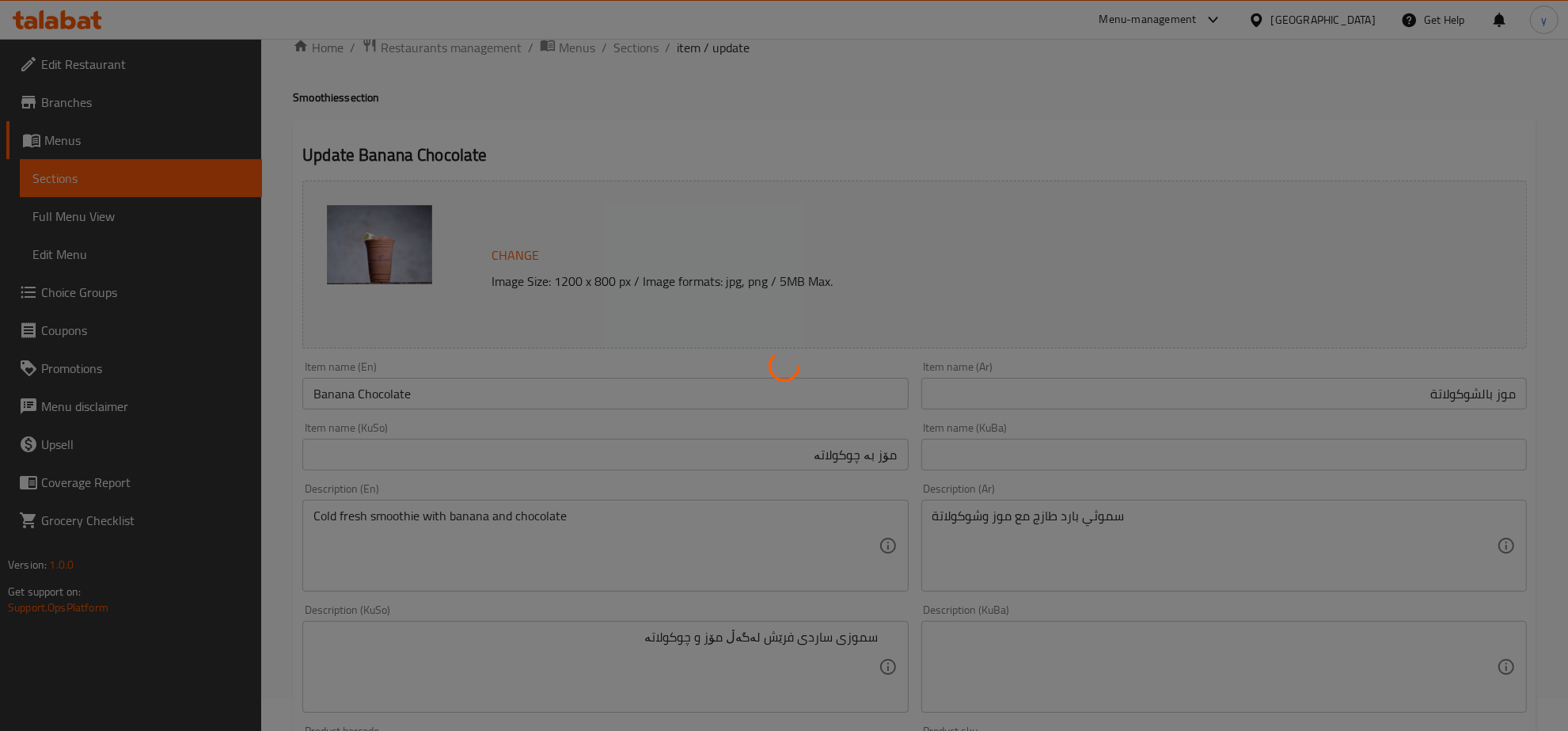
scroll to position [0, 0]
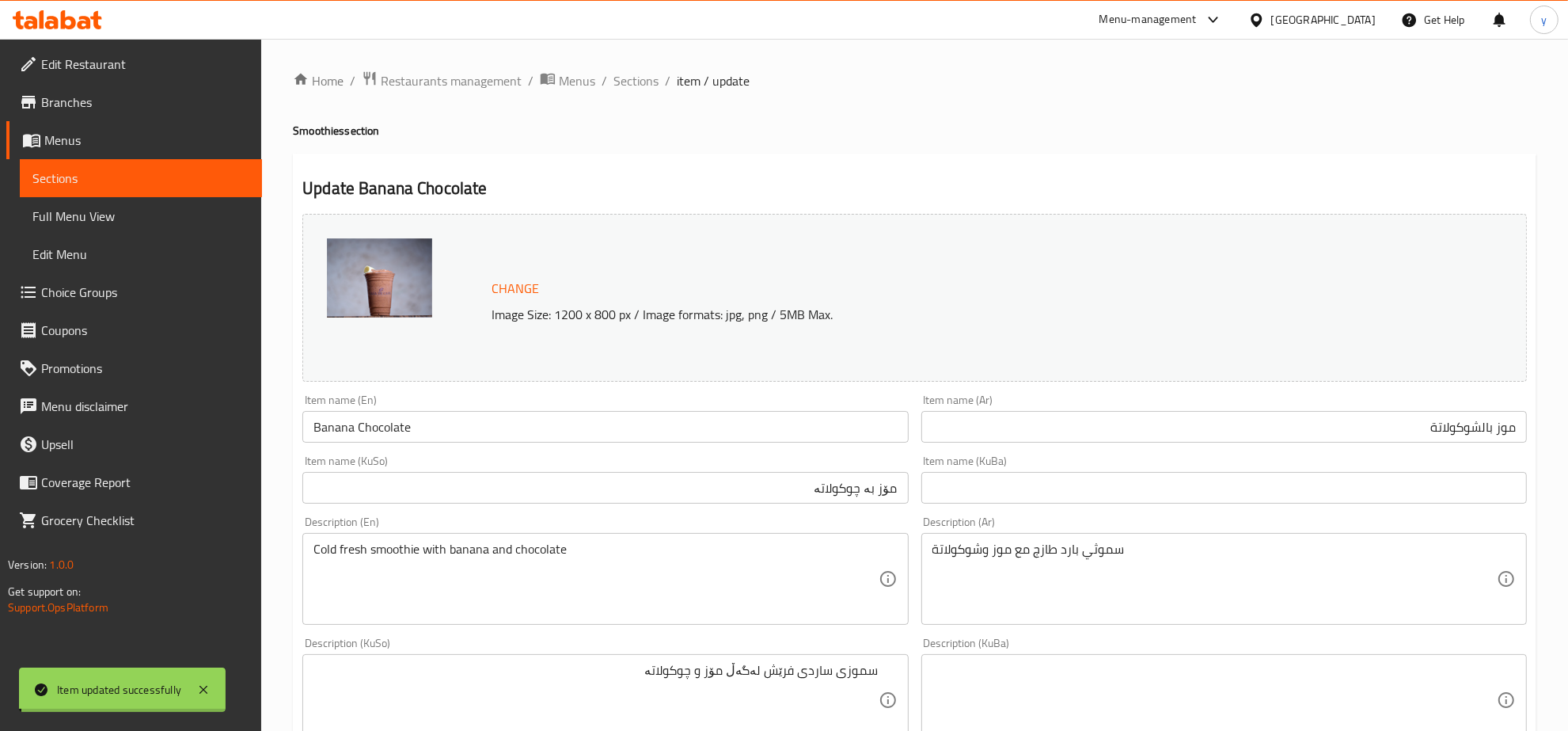
click at [471, 442] on div "Home / Restaurants management / Menus / Sections / item / update Smoothies sect…" at bounding box center [914, 682] width 1243 height 1221
click at [473, 442] on input "Banana Chocolate" at bounding box center [605, 427] width 606 height 31
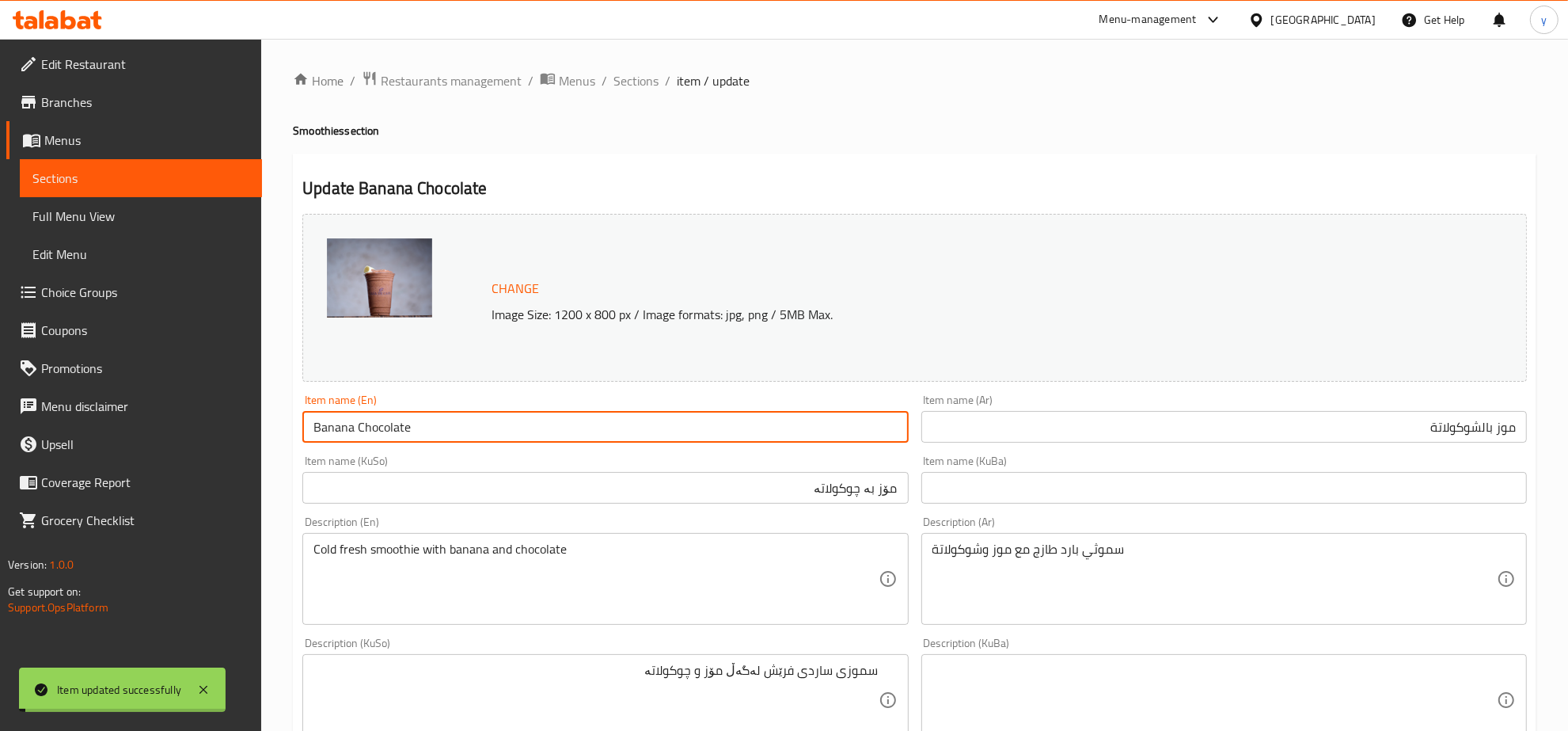
click at [473, 442] on input "Banana Chocolate" at bounding box center [605, 427] width 606 height 31
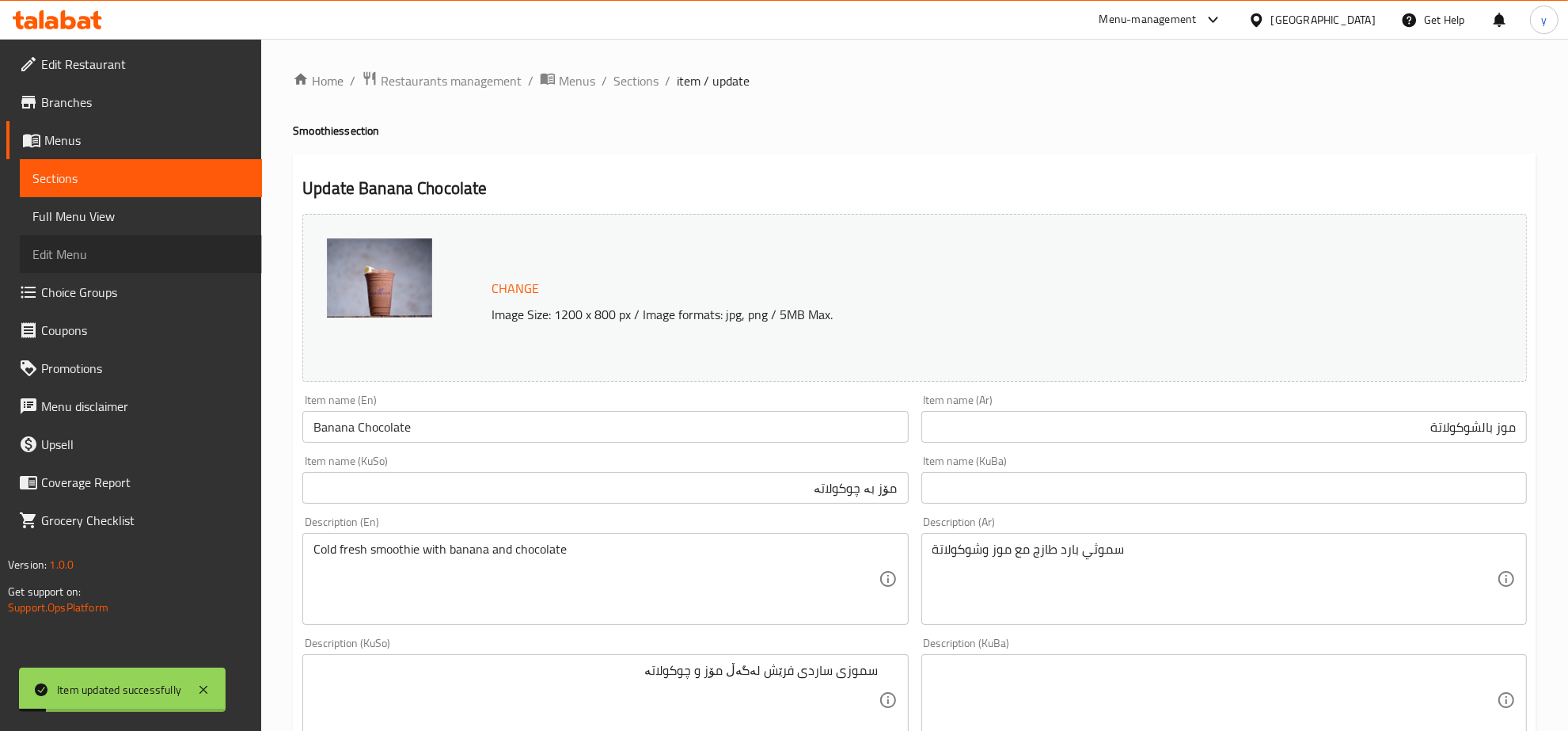
click at [244, 241] on link "Edit Menu" at bounding box center [141, 254] width 242 height 38
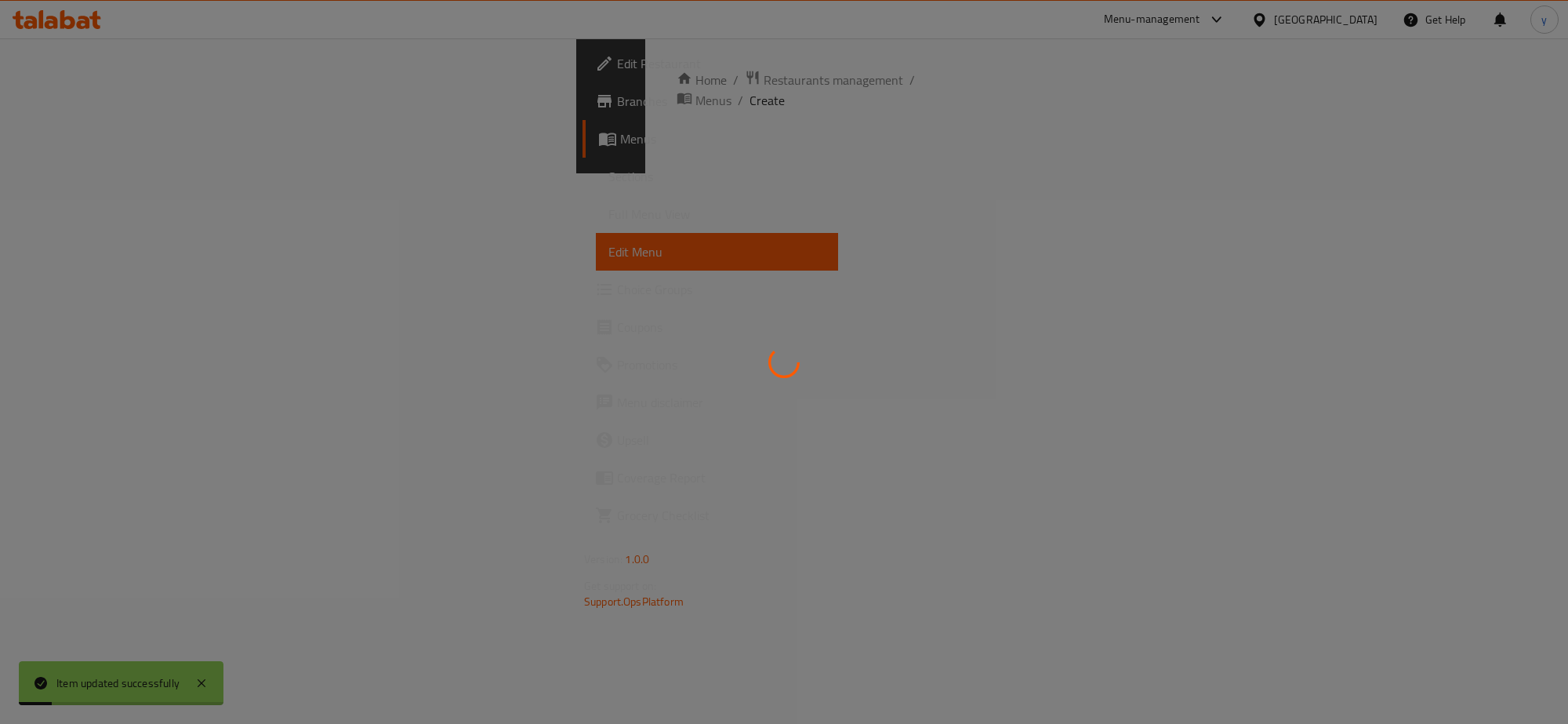
click at [609, 220] on span "Full Menu View" at bounding box center [717, 214] width 217 height 19
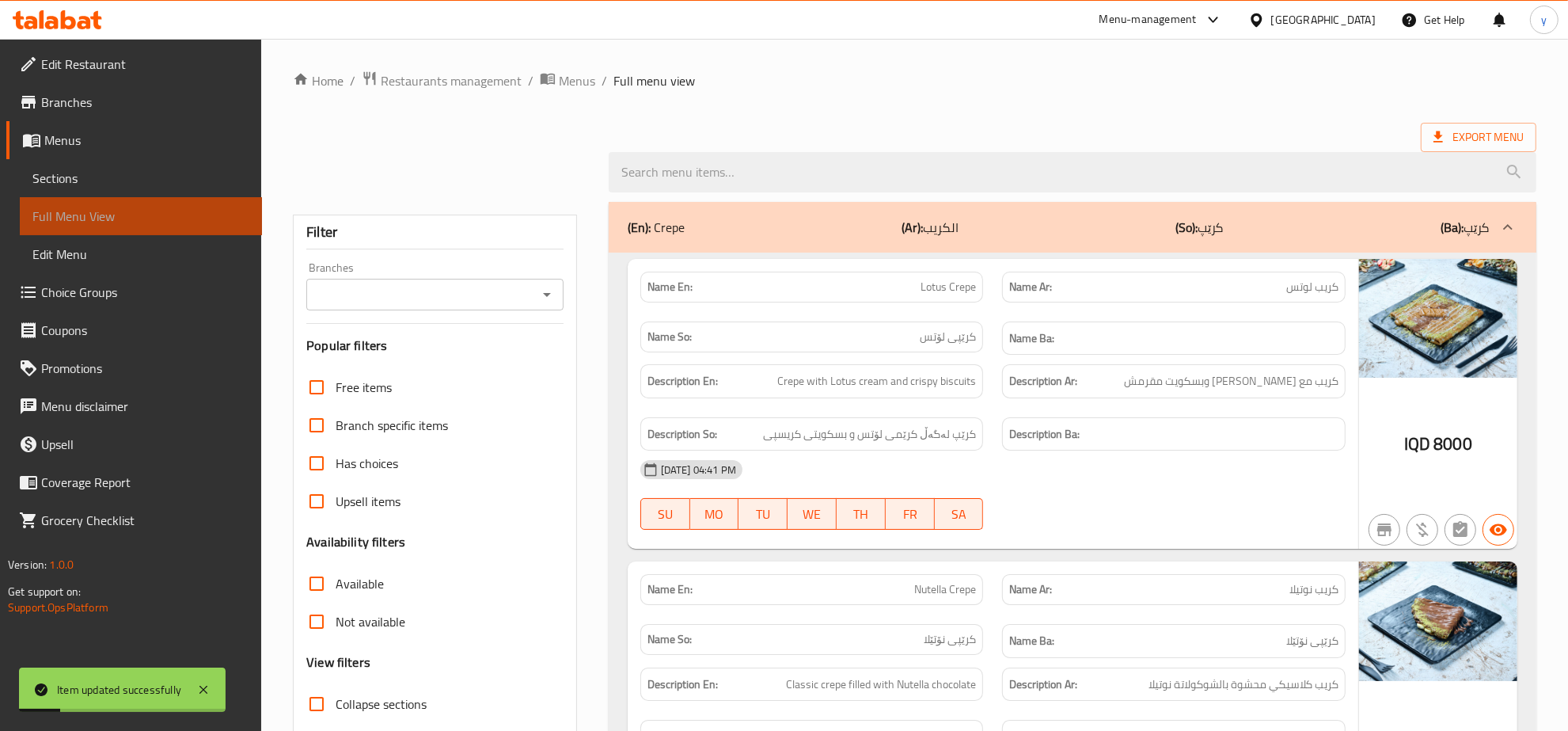
click at [244, 223] on span "Full Menu View" at bounding box center [140, 216] width 217 height 19
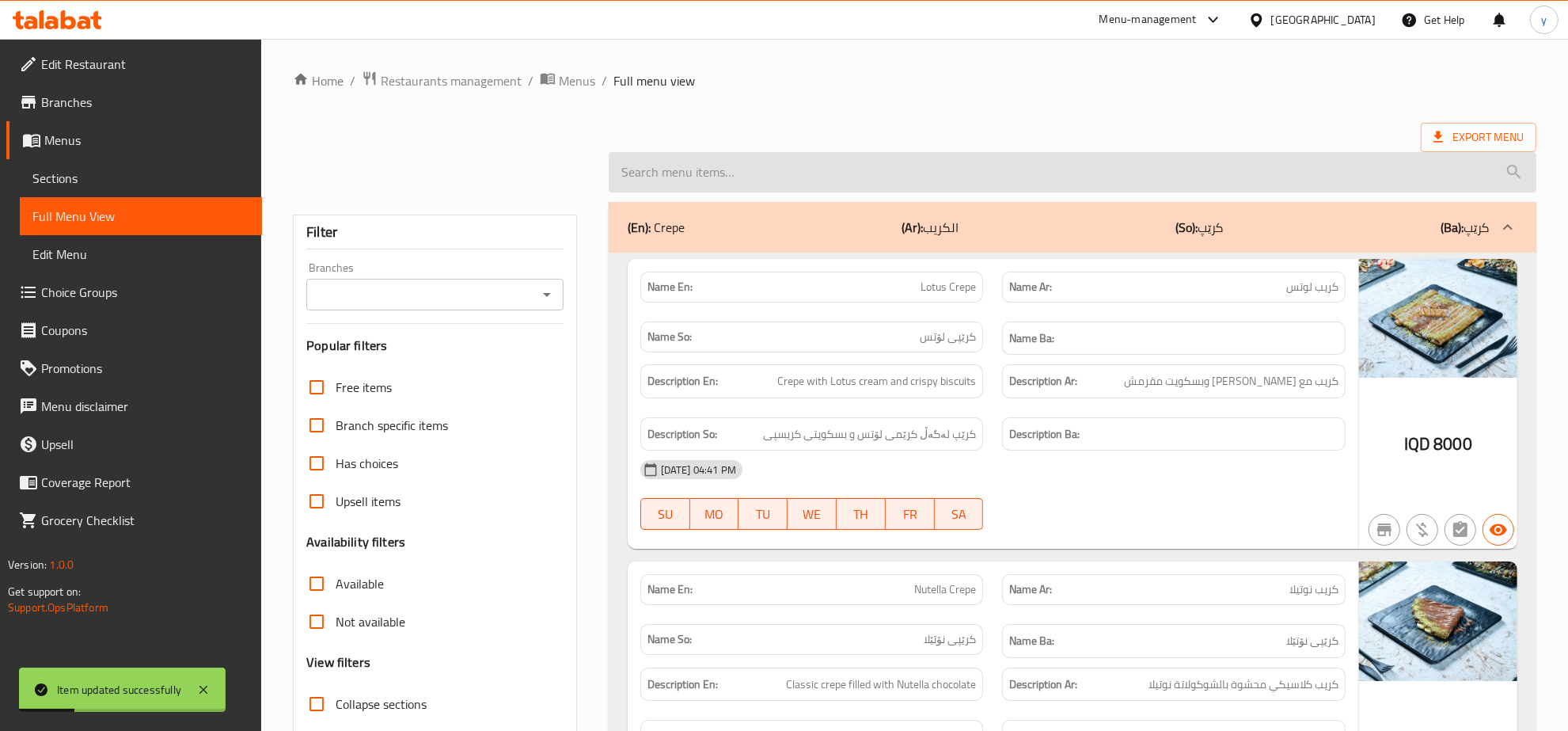
click at [794, 180] on input "search" at bounding box center [1073, 171] width 928 height 40
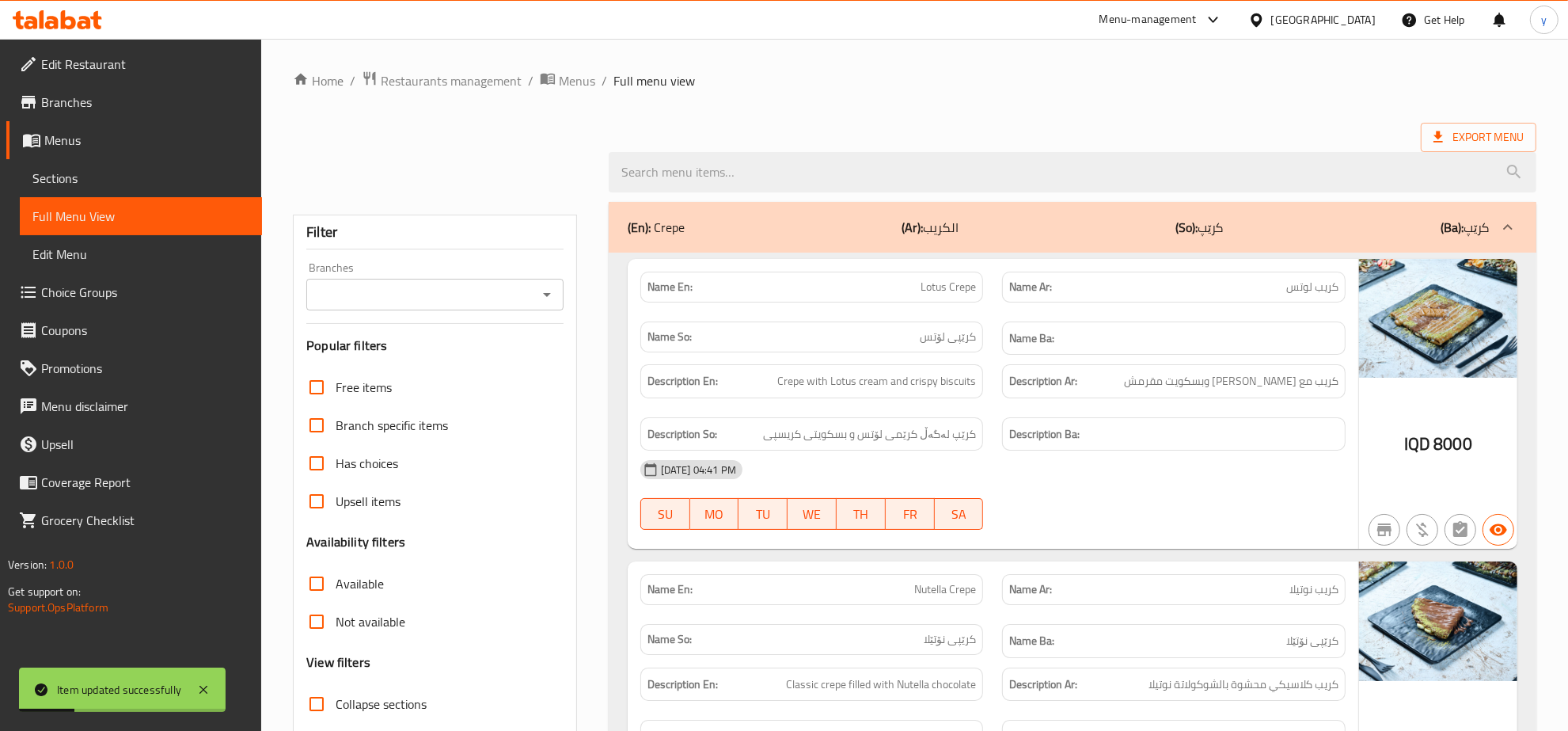
paste input "Banana Chocolate"
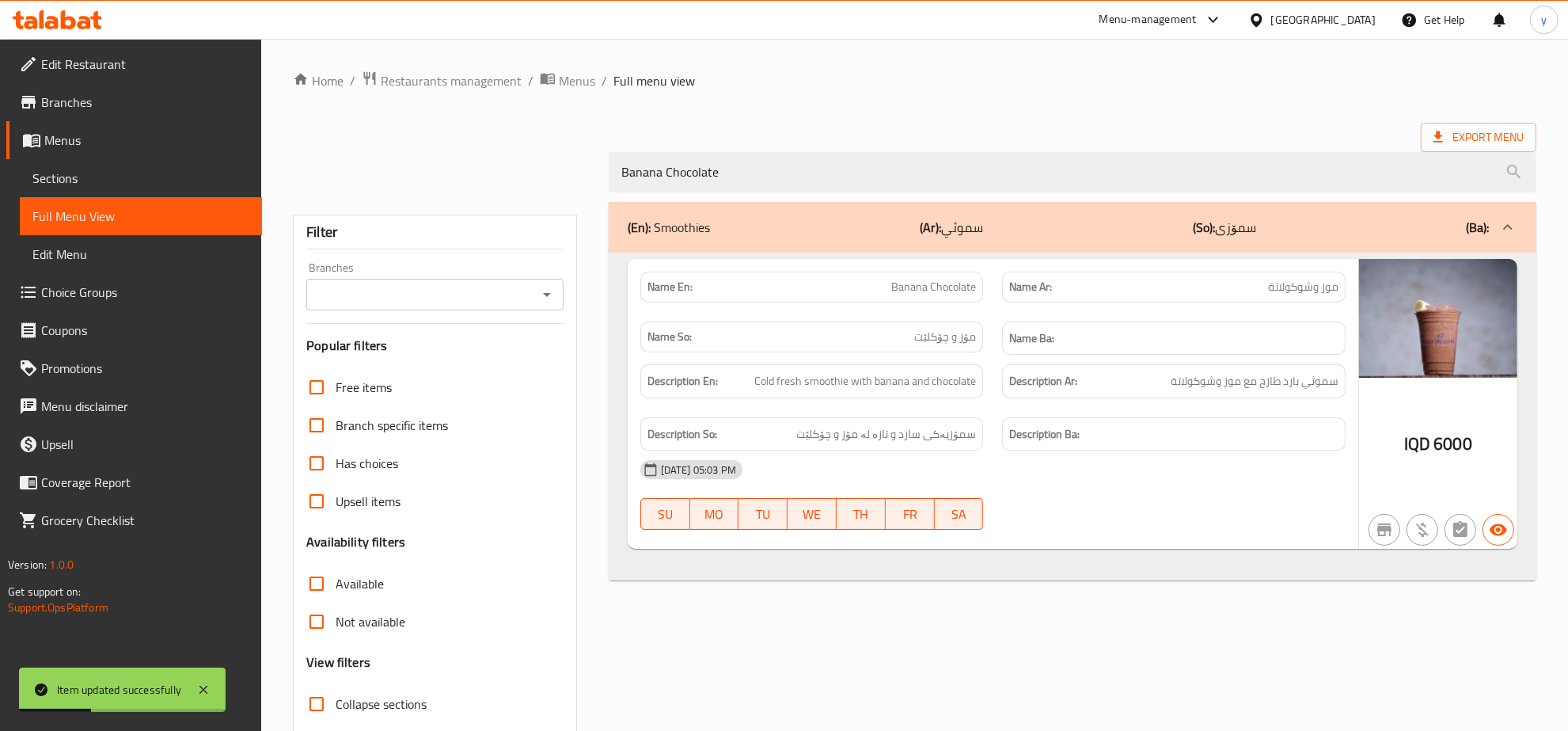
click at [542, 293] on icon "Open" at bounding box center [546, 294] width 19 height 19
type input "Banana Chocolate"
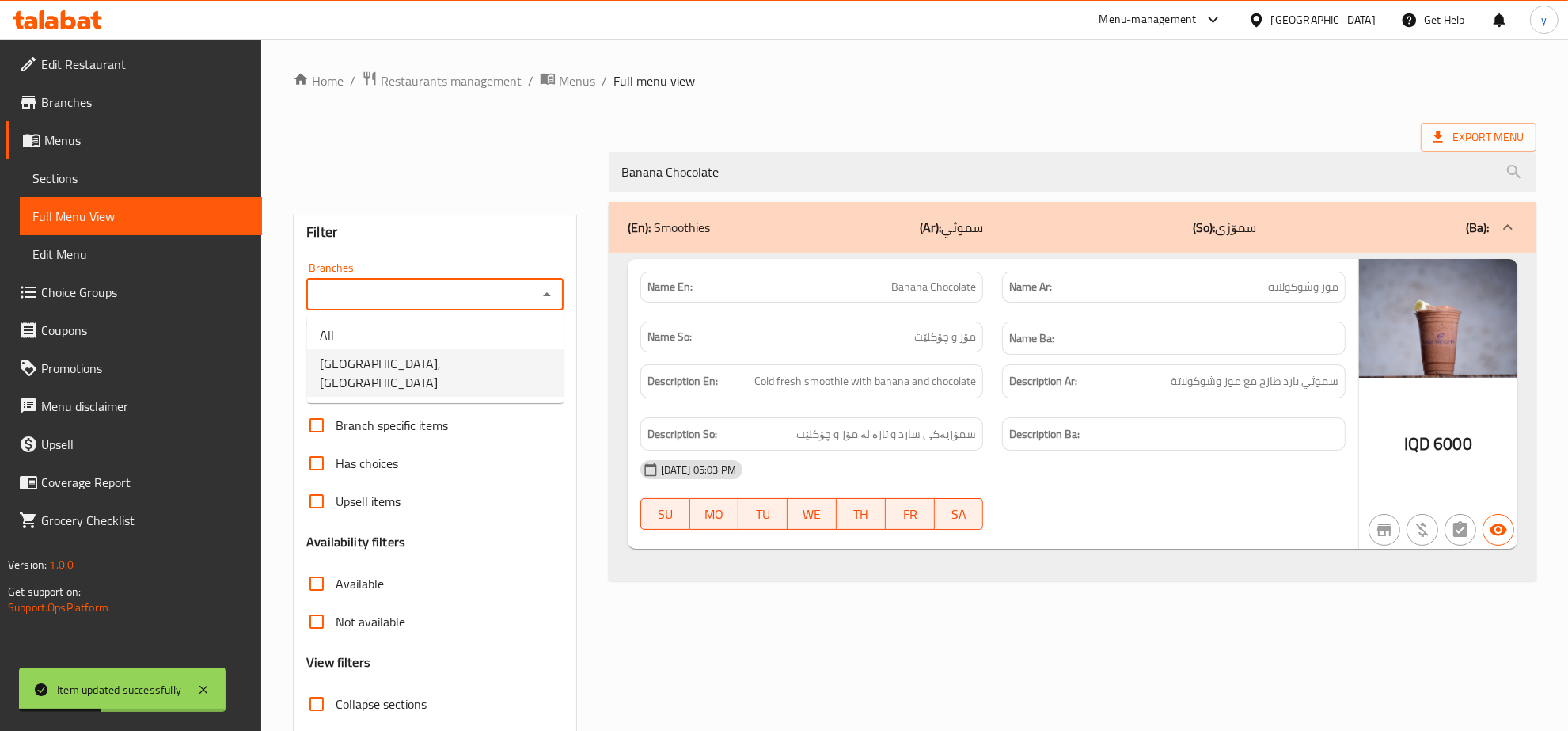
click at [452, 364] on li "Casa De Cafe, Vital City" at bounding box center [435, 373] width 256 height 48
type input "Casa De Cafe, Vital City"
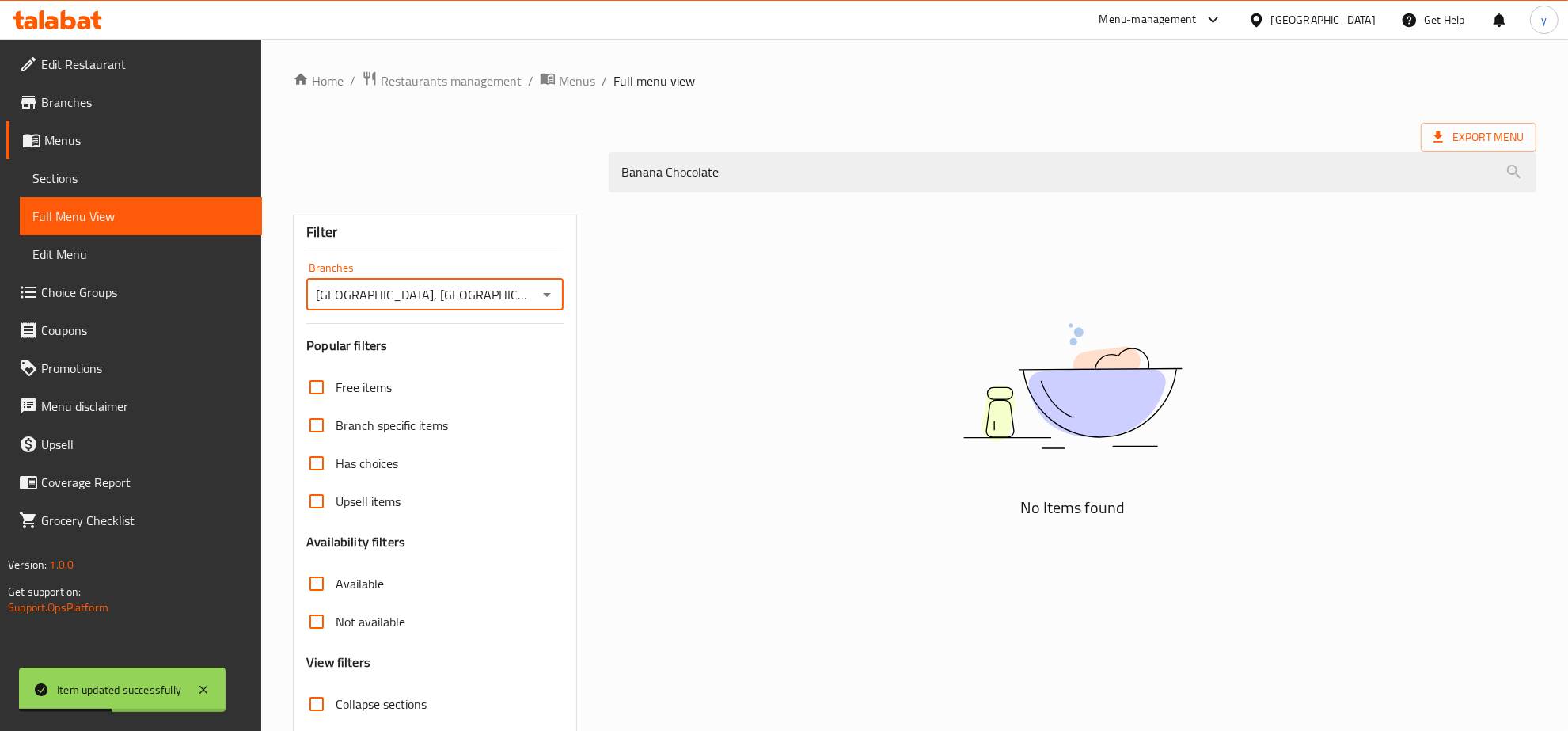
scroll to position [101, 0]
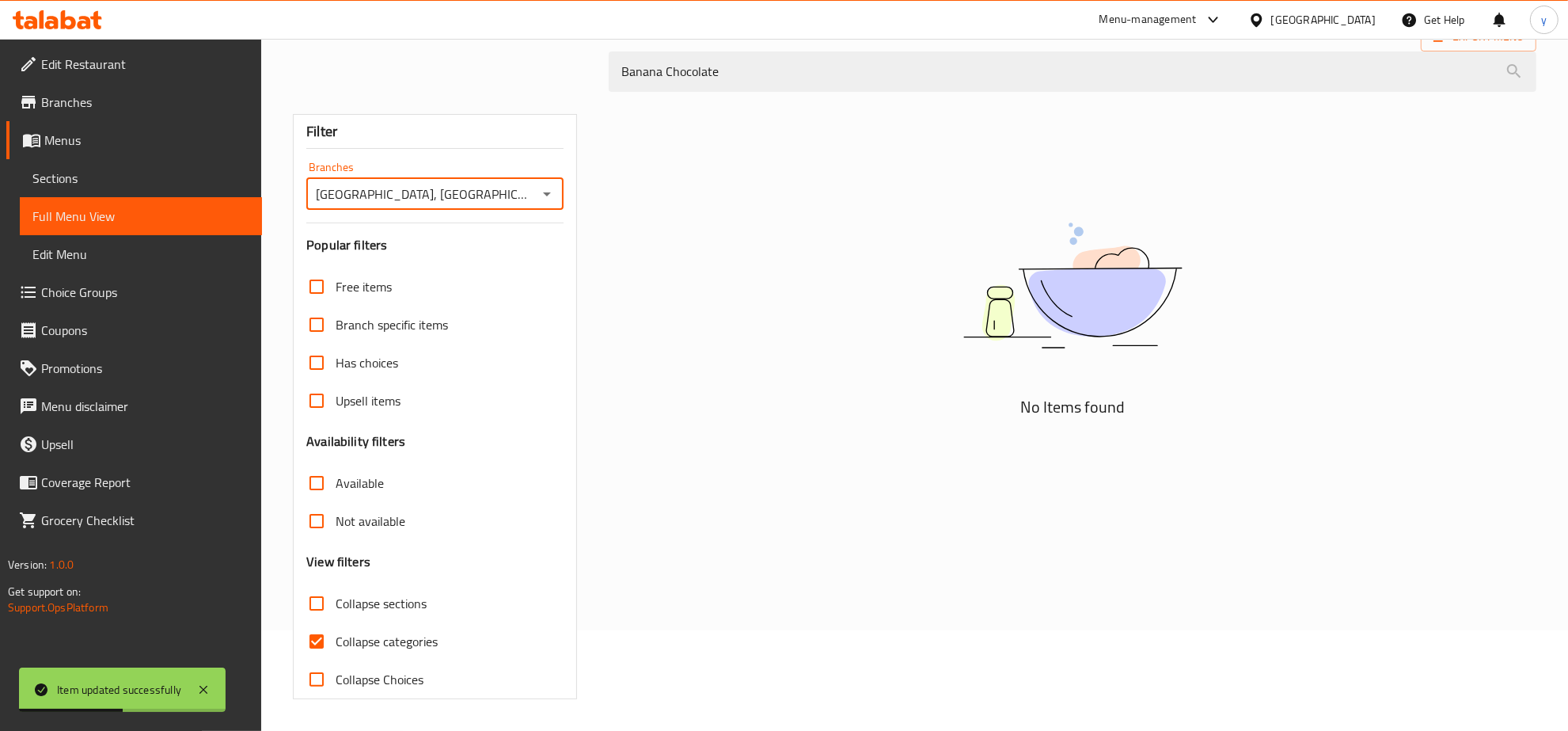
click at [340, 635] on span "Collapse categories" at bounding box center [386, 641] width 102 height 19
click at [335, 635] on input "Collapse categories" at bounding box center [316, 641] width 38 height 38
checkbox input "false"
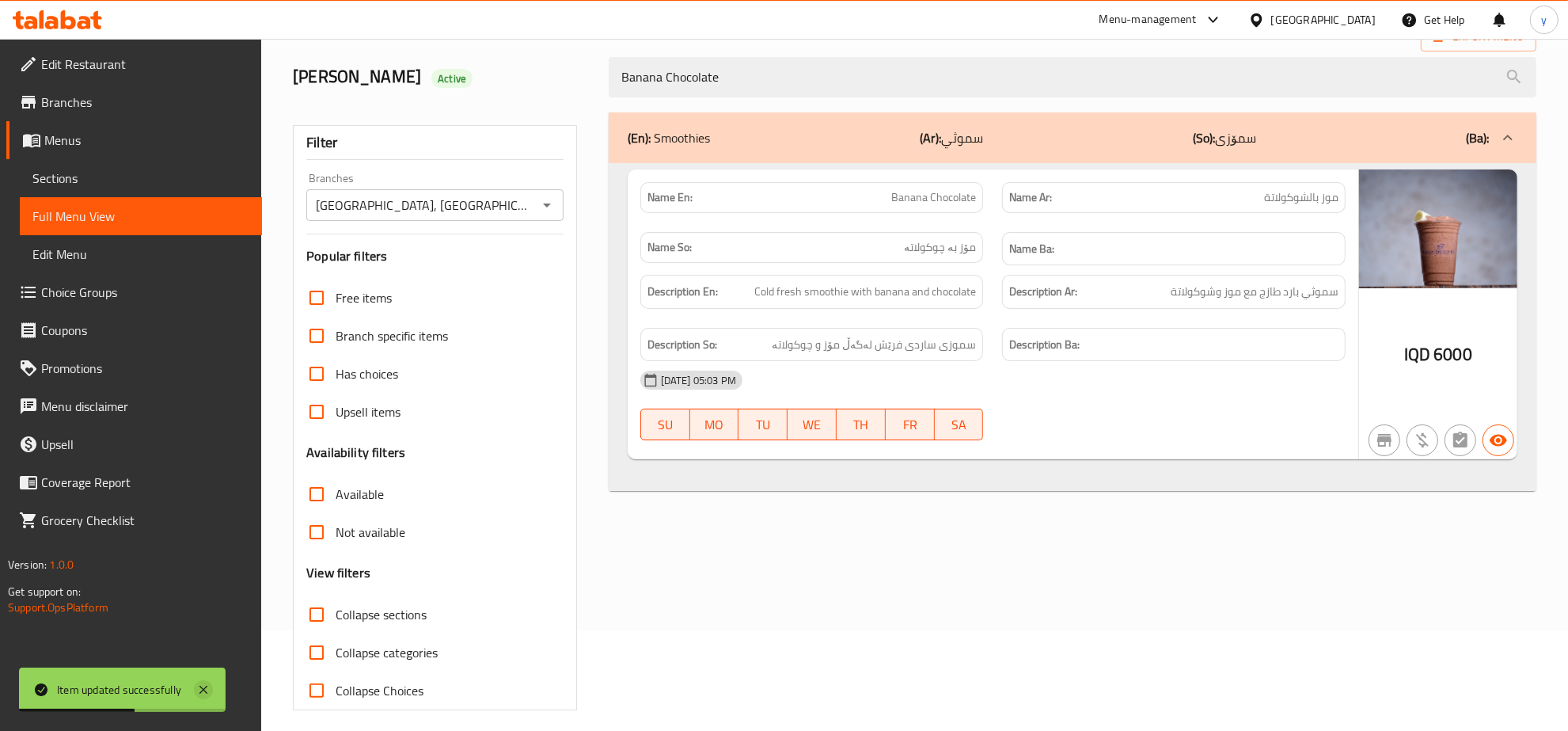
click at [199, 681] on icon at bounding box center [203, 689] width 19 height 19
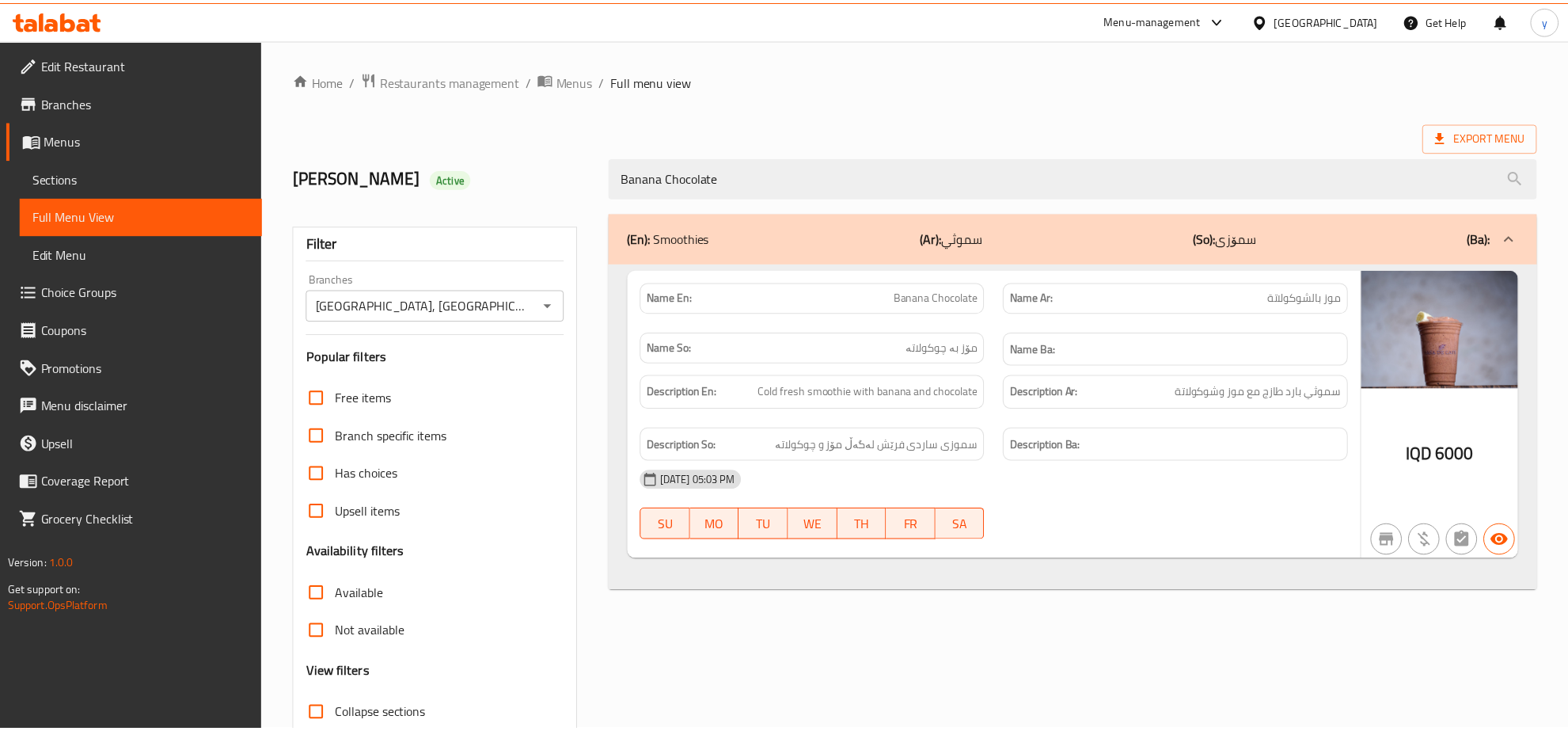
scroll to position [111, 0]
